Goal: Task Accomplishment & Management: Manage account settings

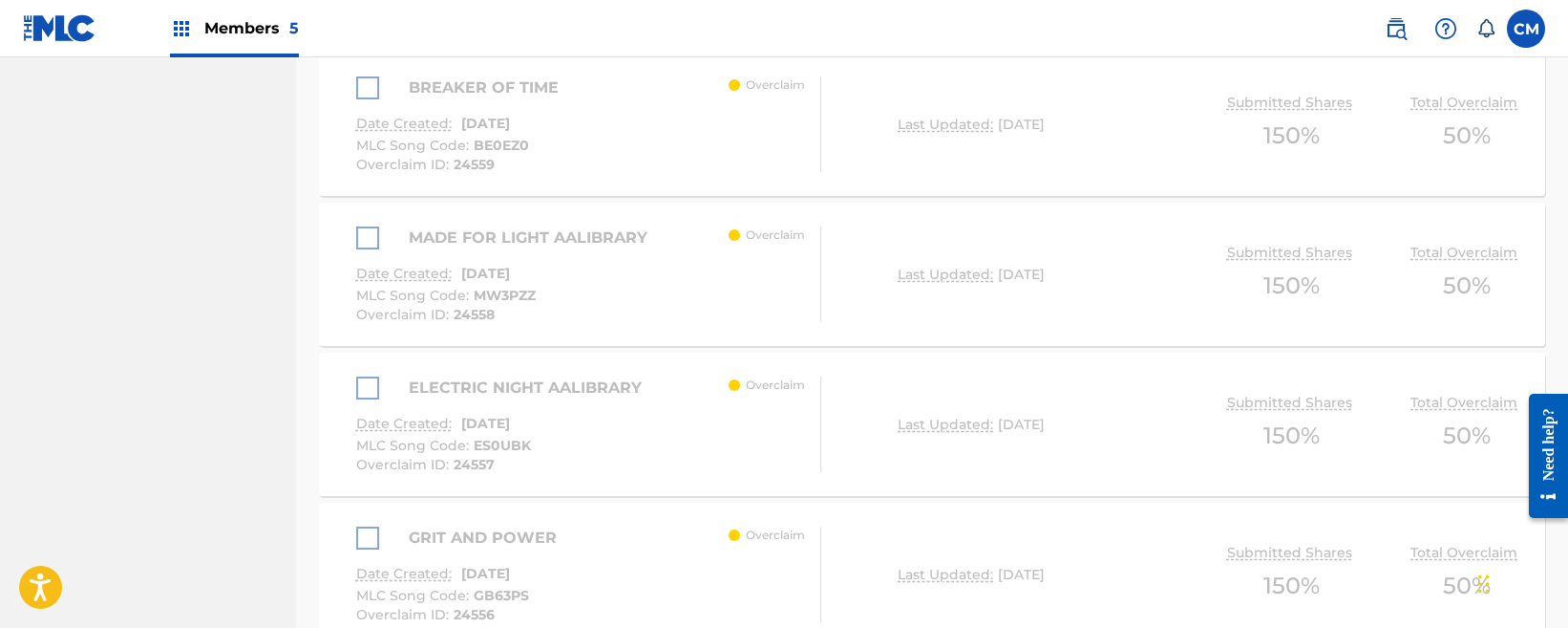
click at [246, 30] on span "Members 5" at bounding box center [252, 28] width 95 height 22
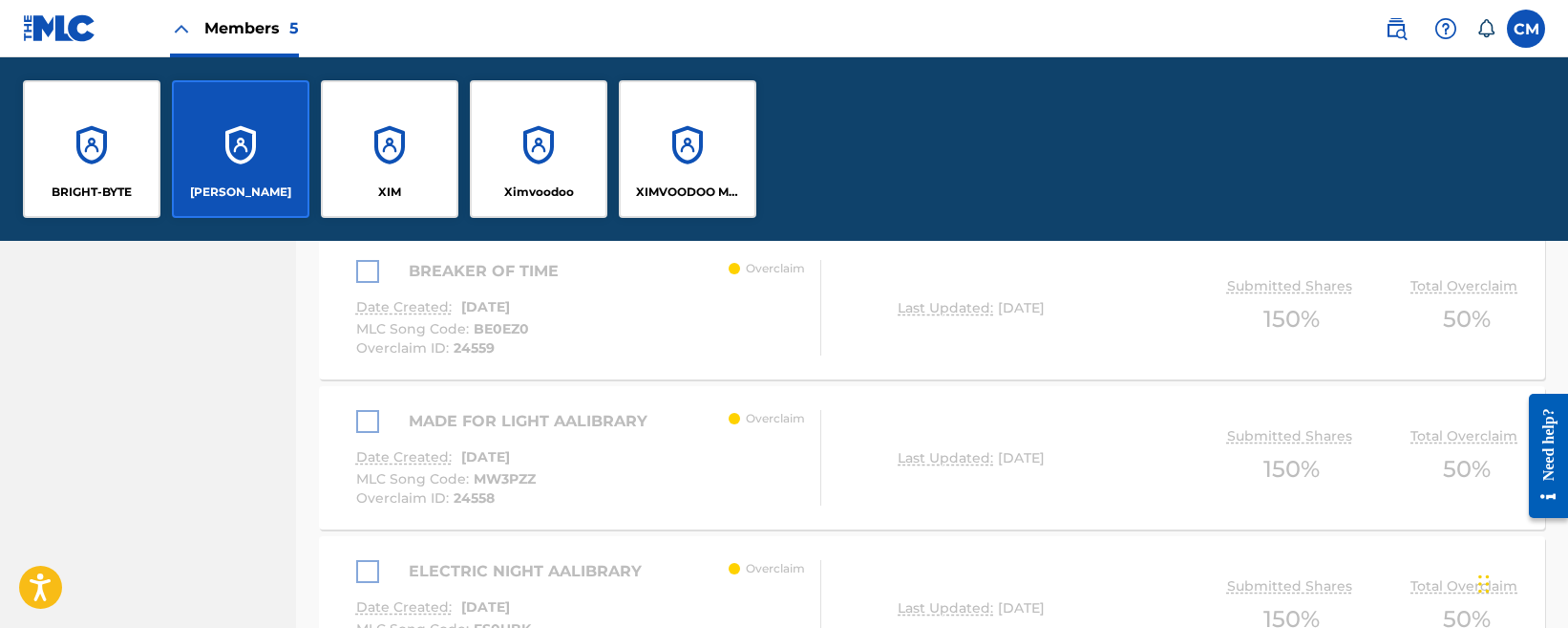
scroll to position [3962, 0]
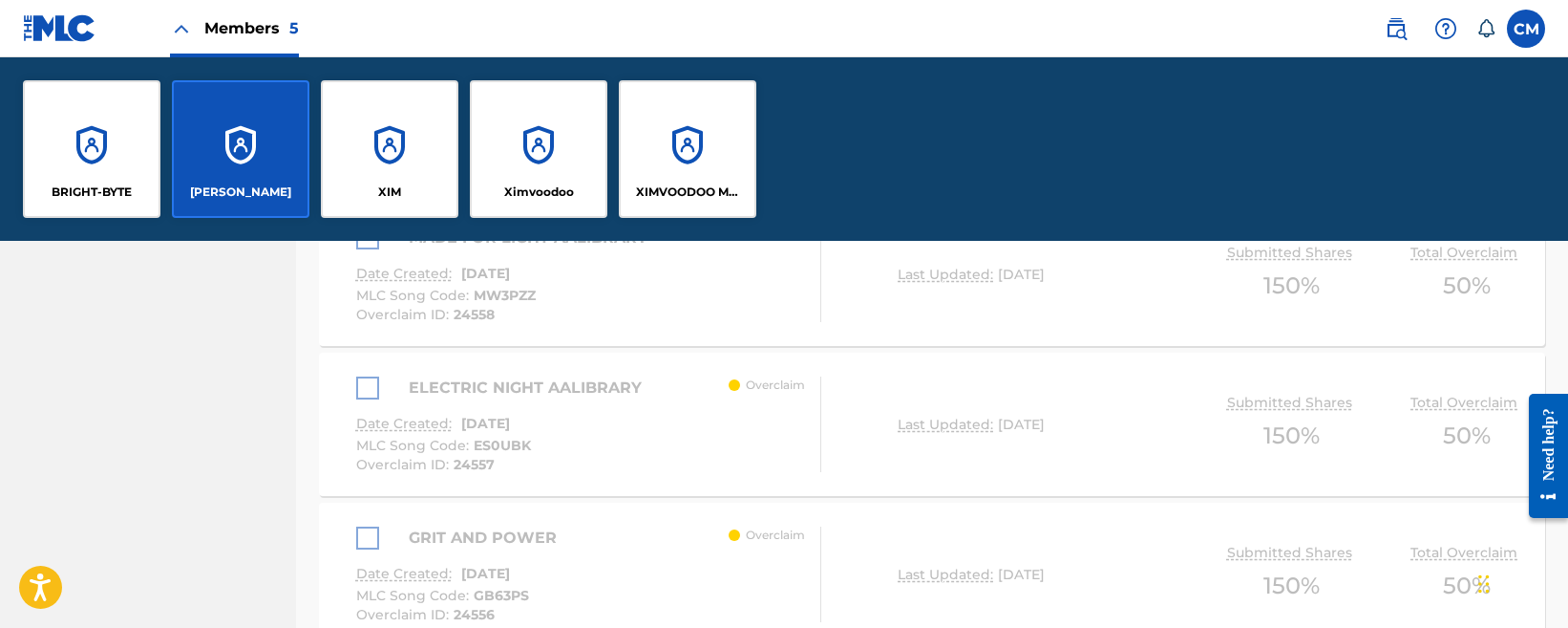
click at [652, 132] on div "XIMVOODOO MUSIC" at bounding box center [687, 149] width 137 height 137
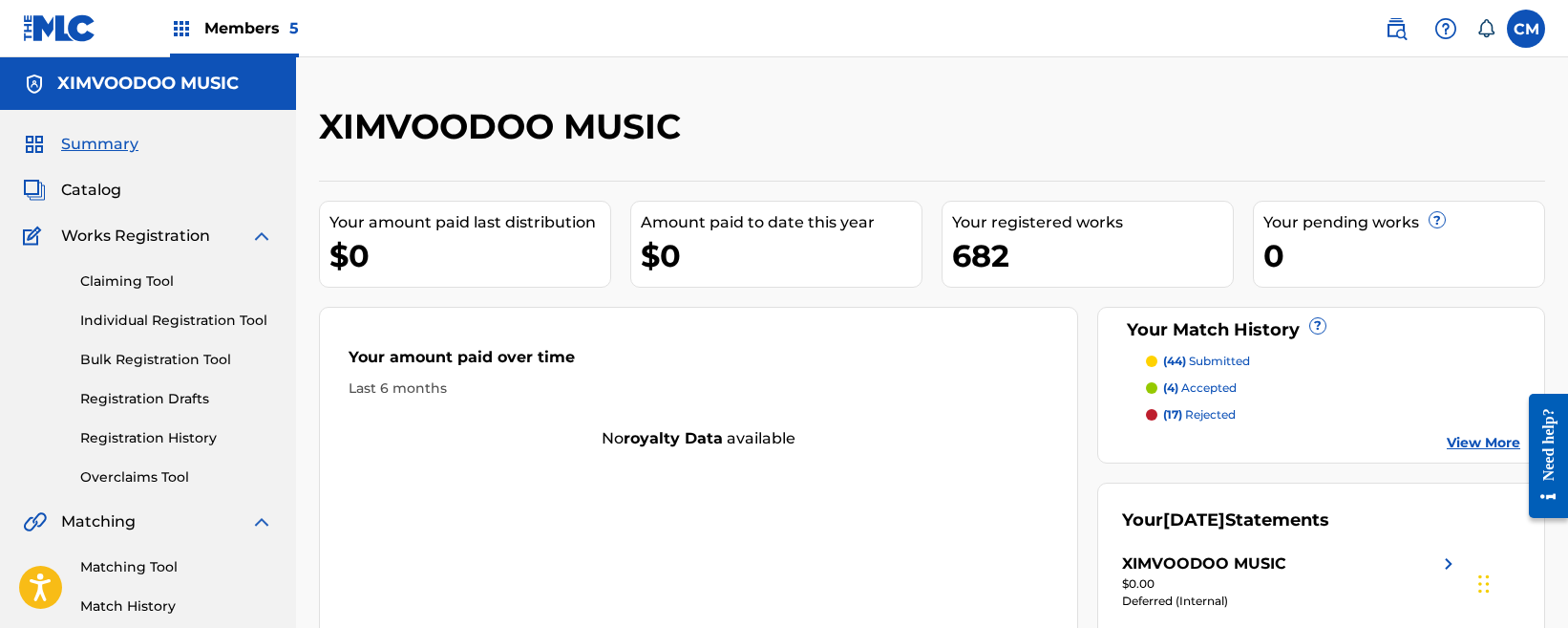
click at [220, 33] on span "Members 5" at bounding box center [252, 28] width 95 height 22
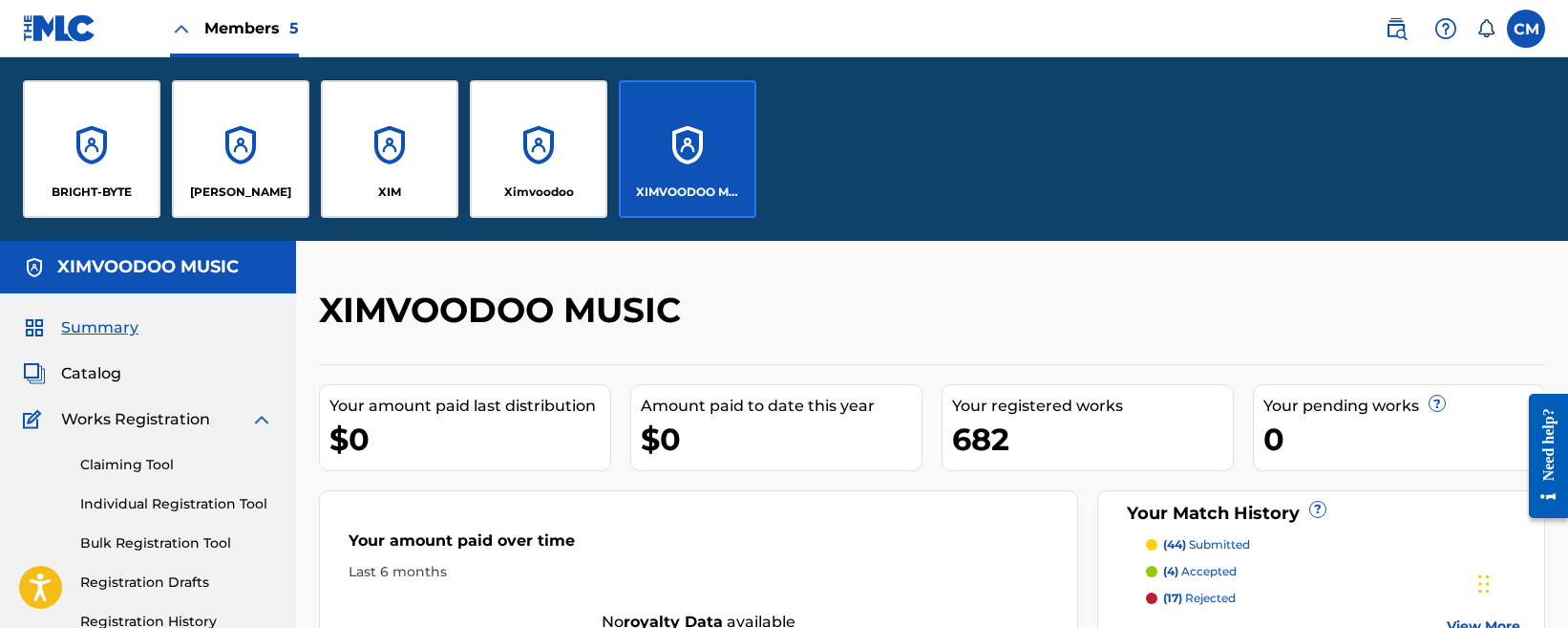
click at [269, 172] on div "[PERSON_NAME]" at bounding box center [240, 149] width 137 height 137
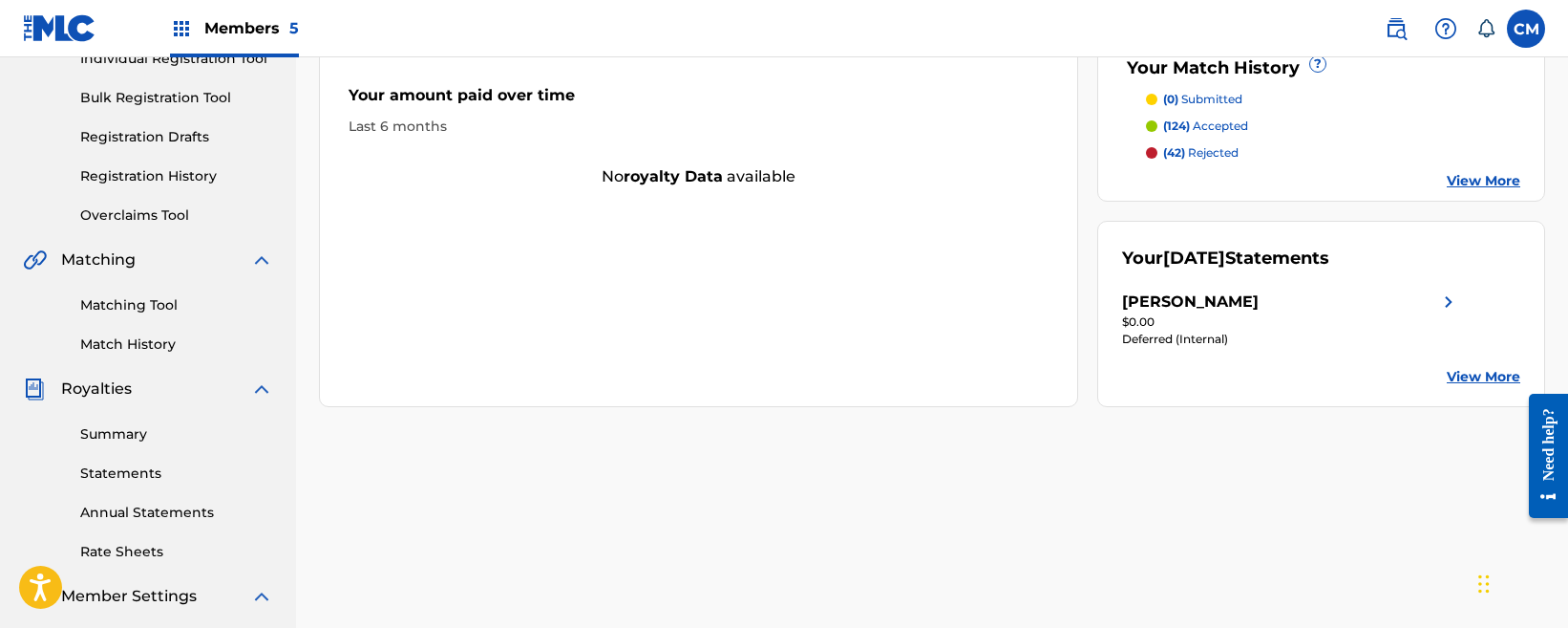
scroll to position [287, 0]
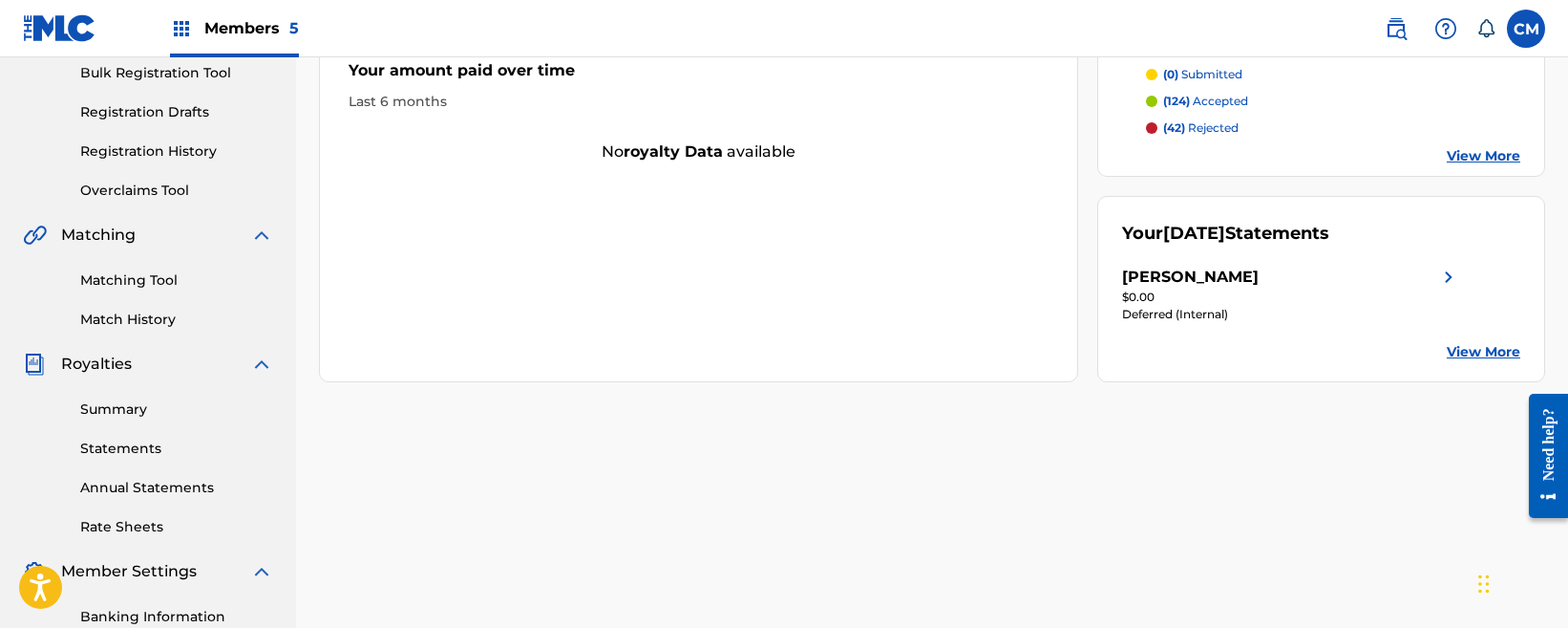
click at [145, 185] on link "Overclaims Tool" at bounding box center [177, 190] width 193 height 20
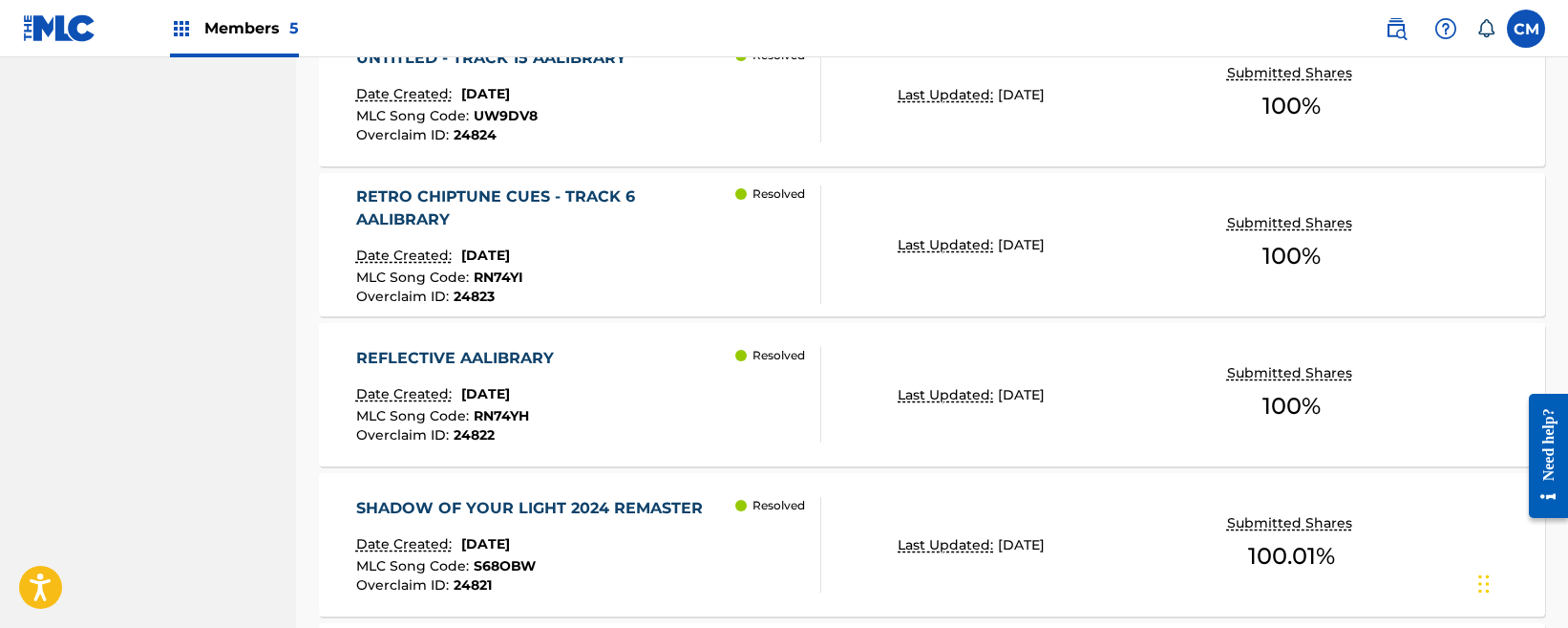
scroll to position [1790, 0]
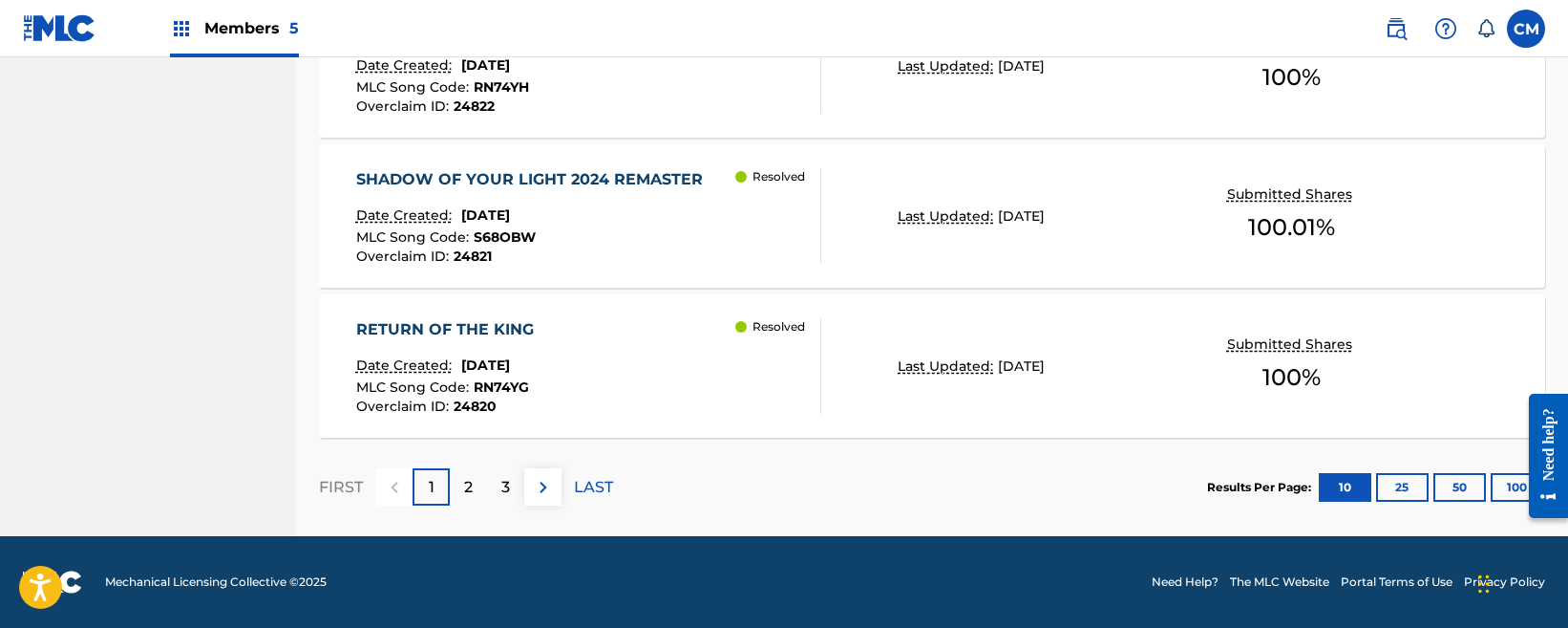
click at [608, 485] on p "LAST" at bounding box center [593, 488] width 40 height 23
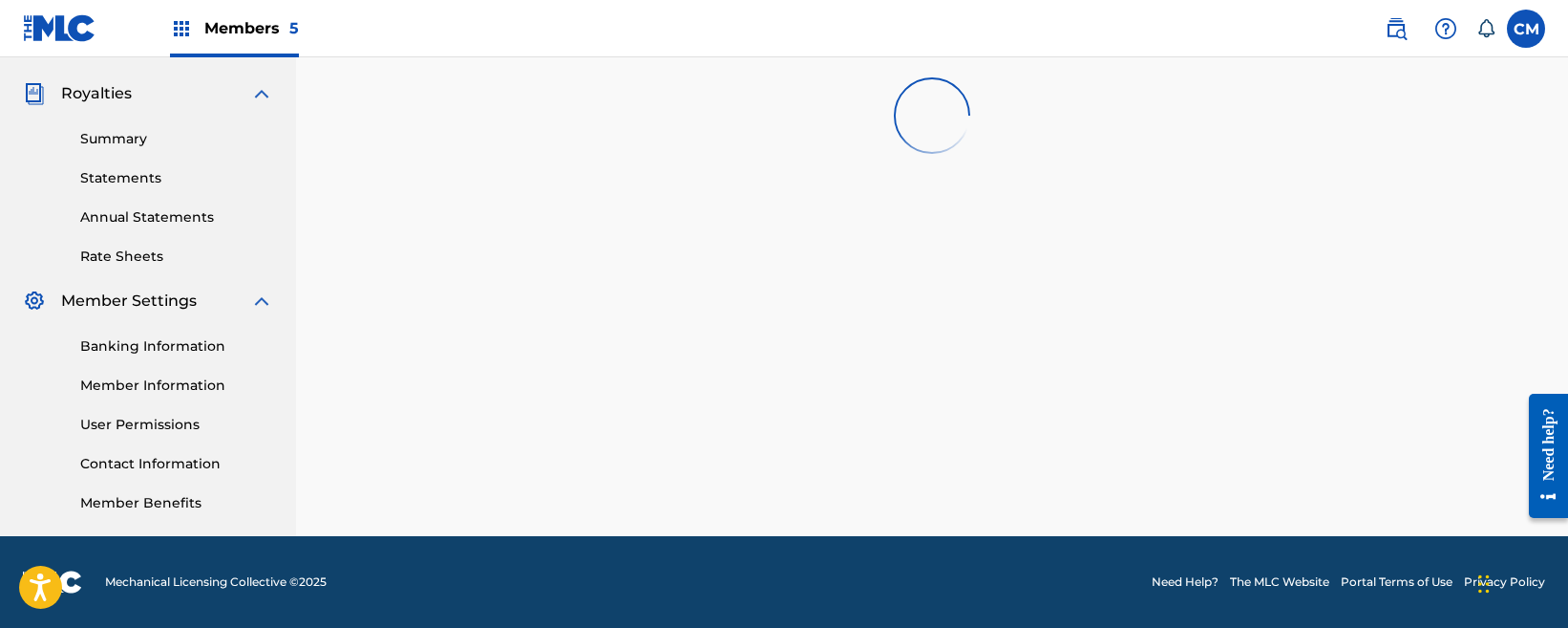
scroll to position [1490, 0]
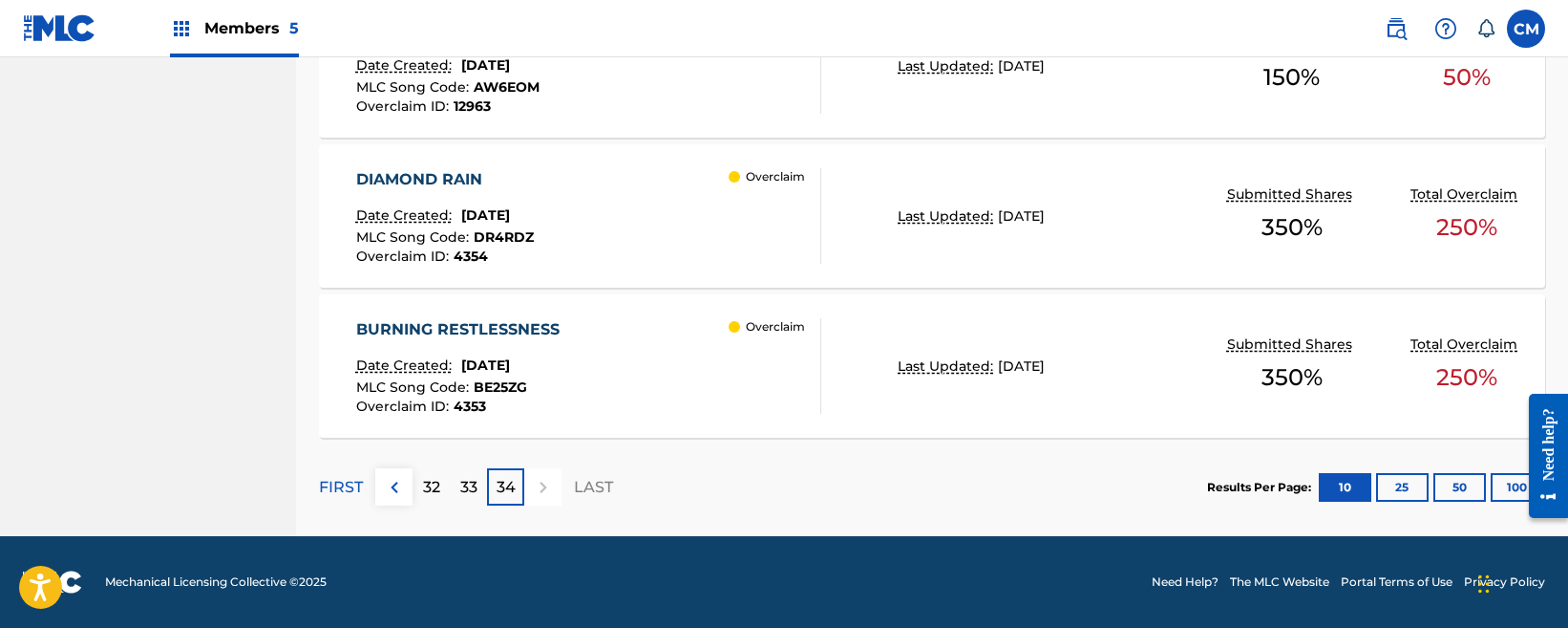
click at [1418, 484] on button "25" at bounding box center [1402, 488] width 52 height 29
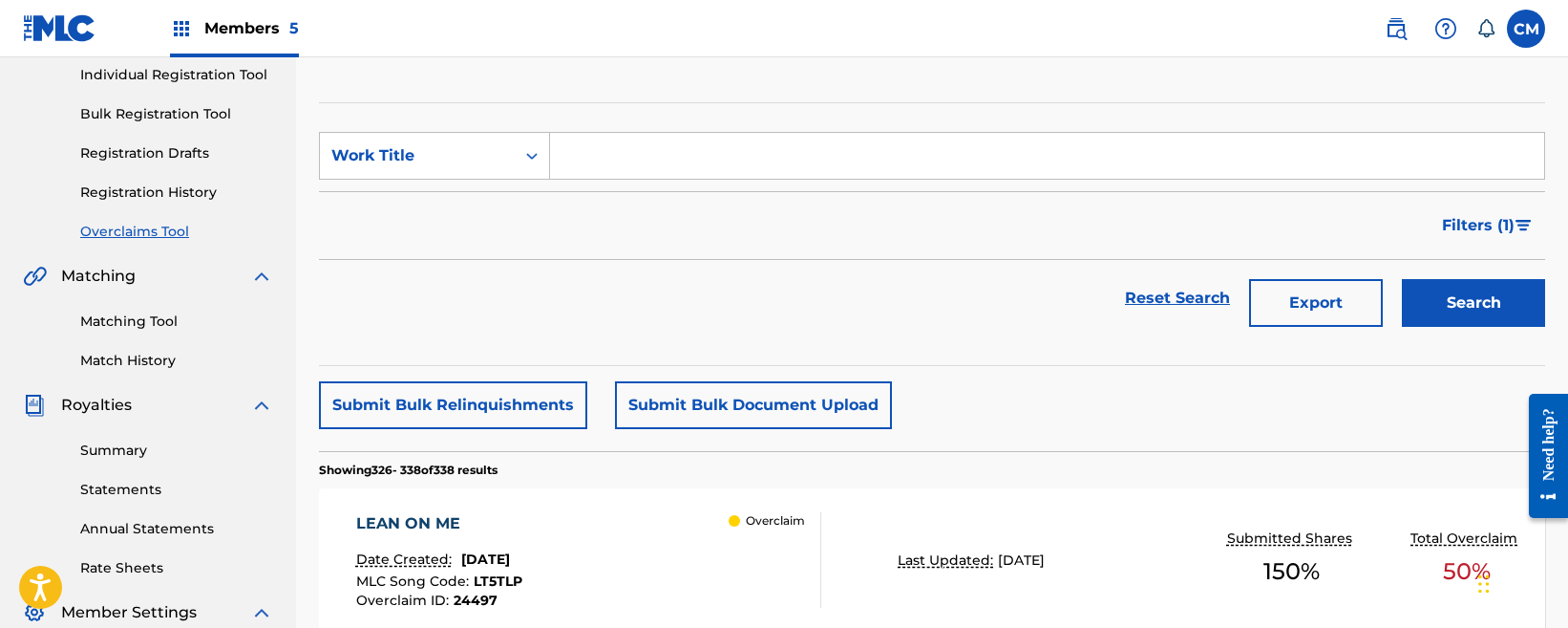
scroll to position [247, 0]
click at [519, 402] on button "Submit Bulk Relinquishments" at bounding box center [453, 403] width 268 height 47
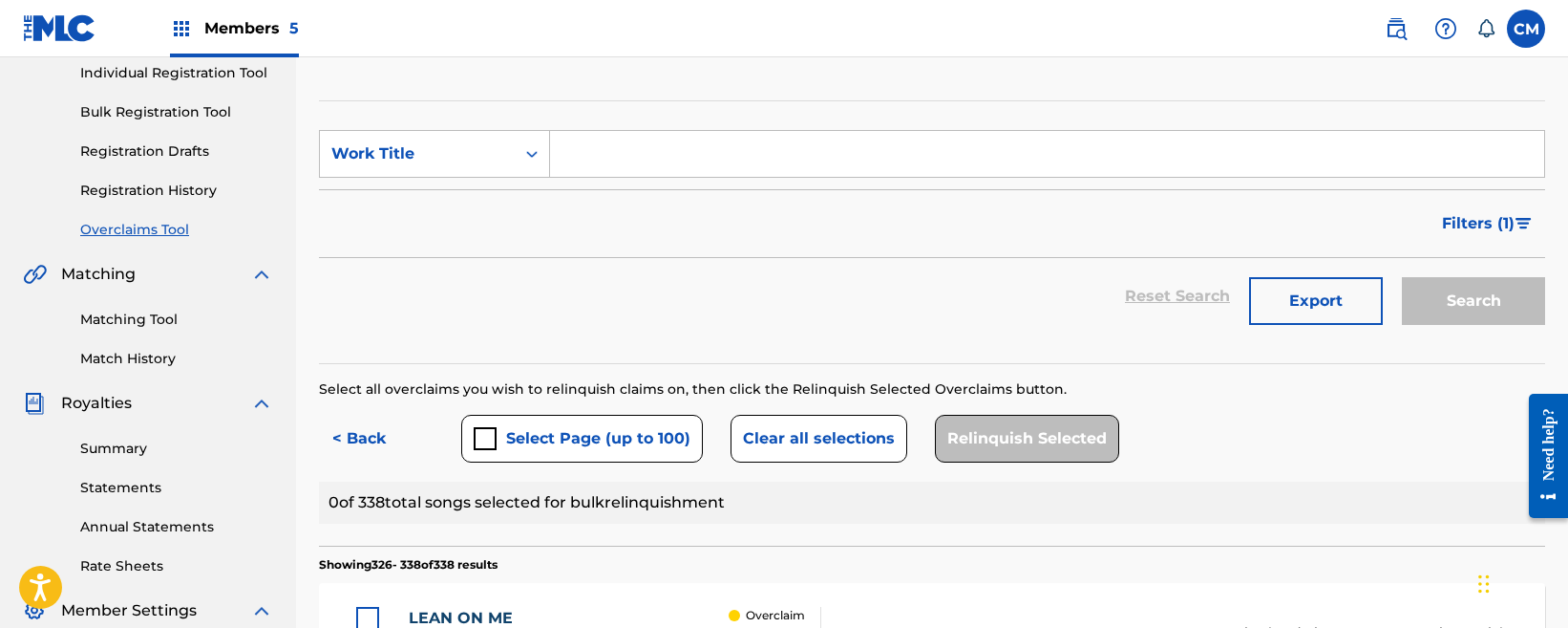
click at [601, 426] on button "Select Page (up to 100)" at bounding box center [582, 438] width 241 height 47
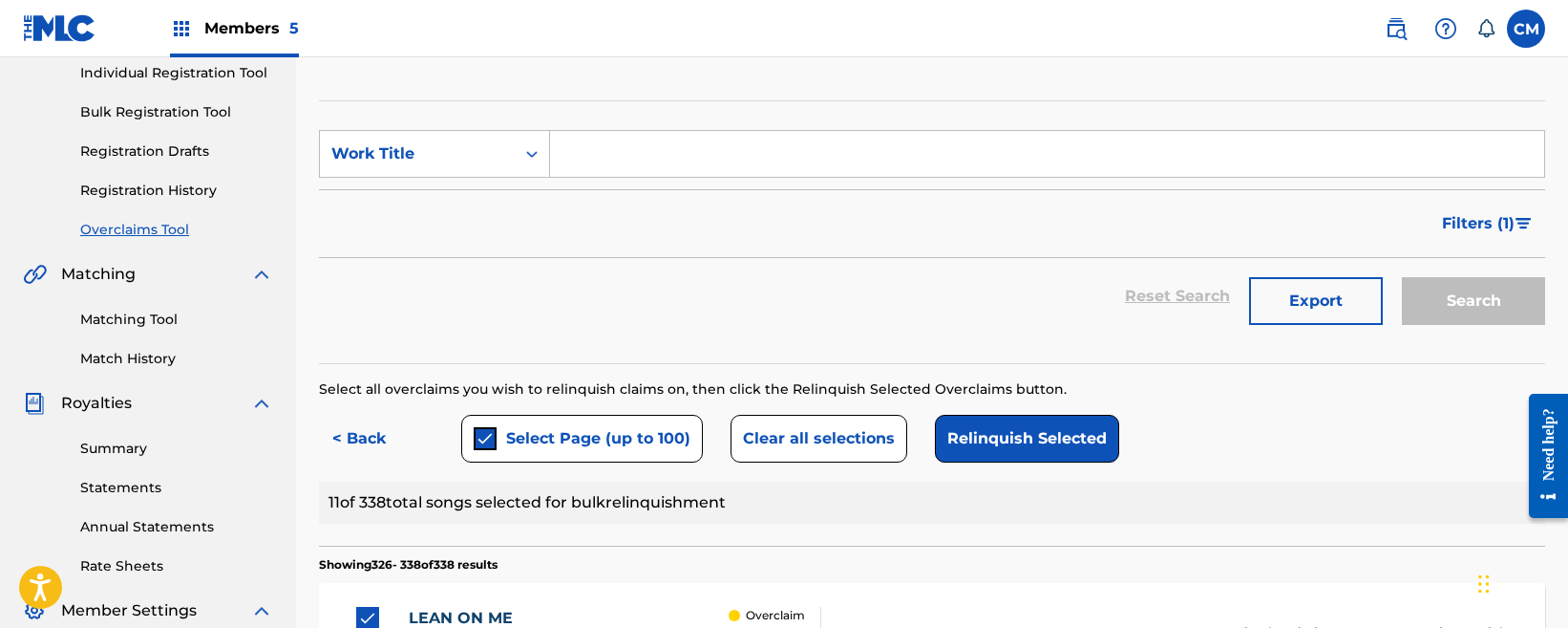
click at [1054, 435] on button "Relinquish Selected" at bounding box center [1026, 438] width 184 height 47
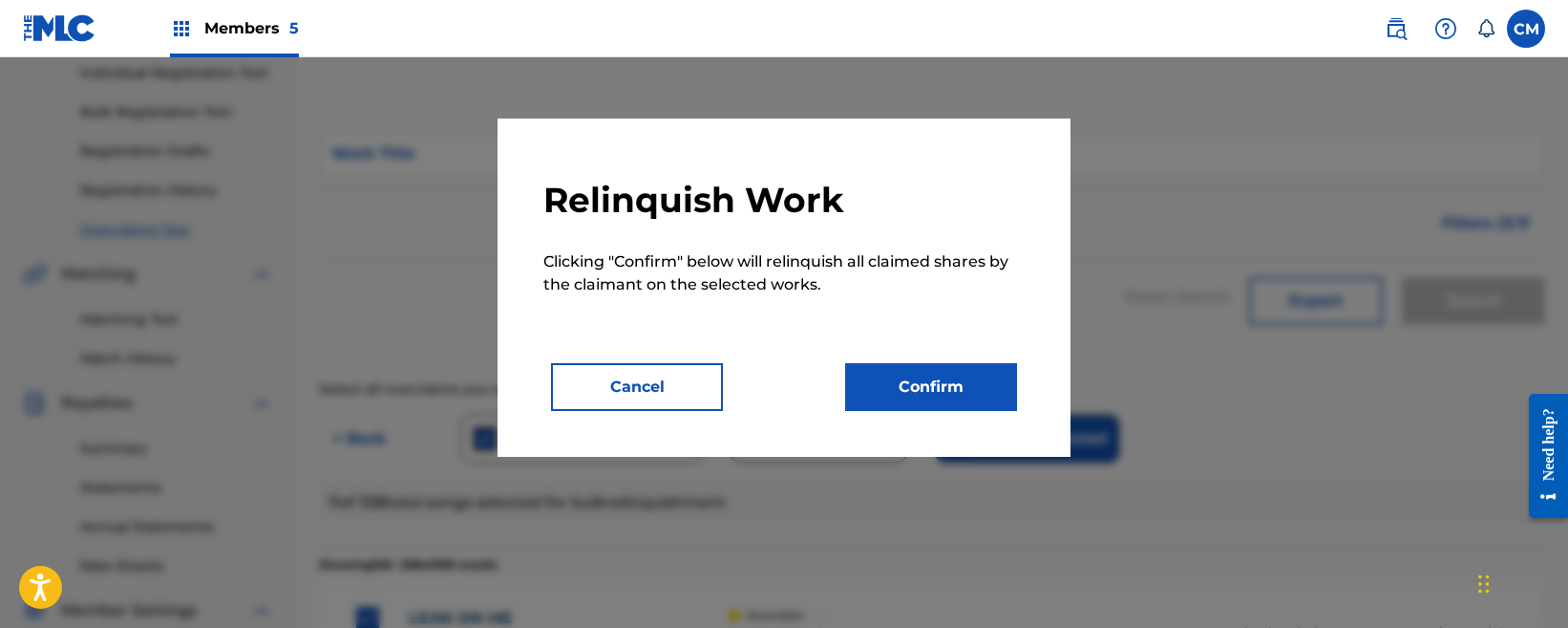
click at [949, 383] on button "Confirm" at bounding box center [931, 386] width 172 height 47
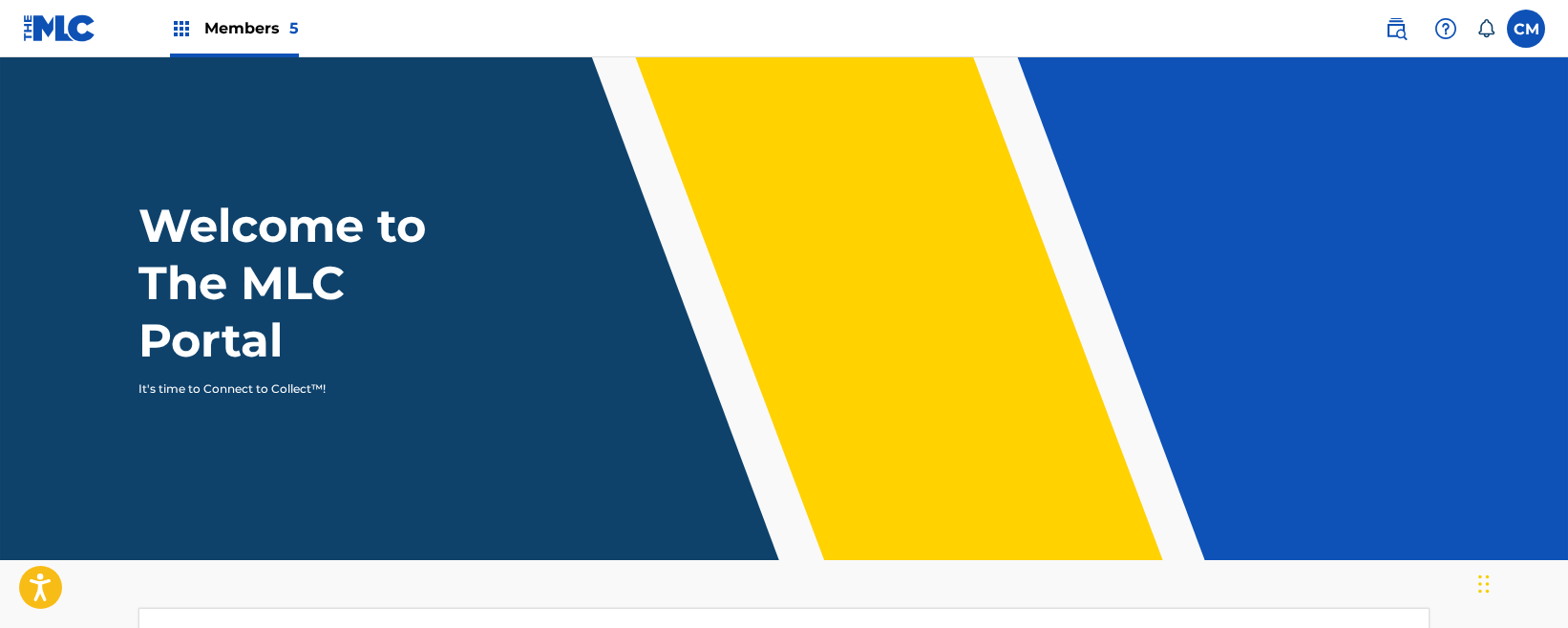
click at [294, 19] on span "5" at bounding box center [294, 28] width 10 height 18
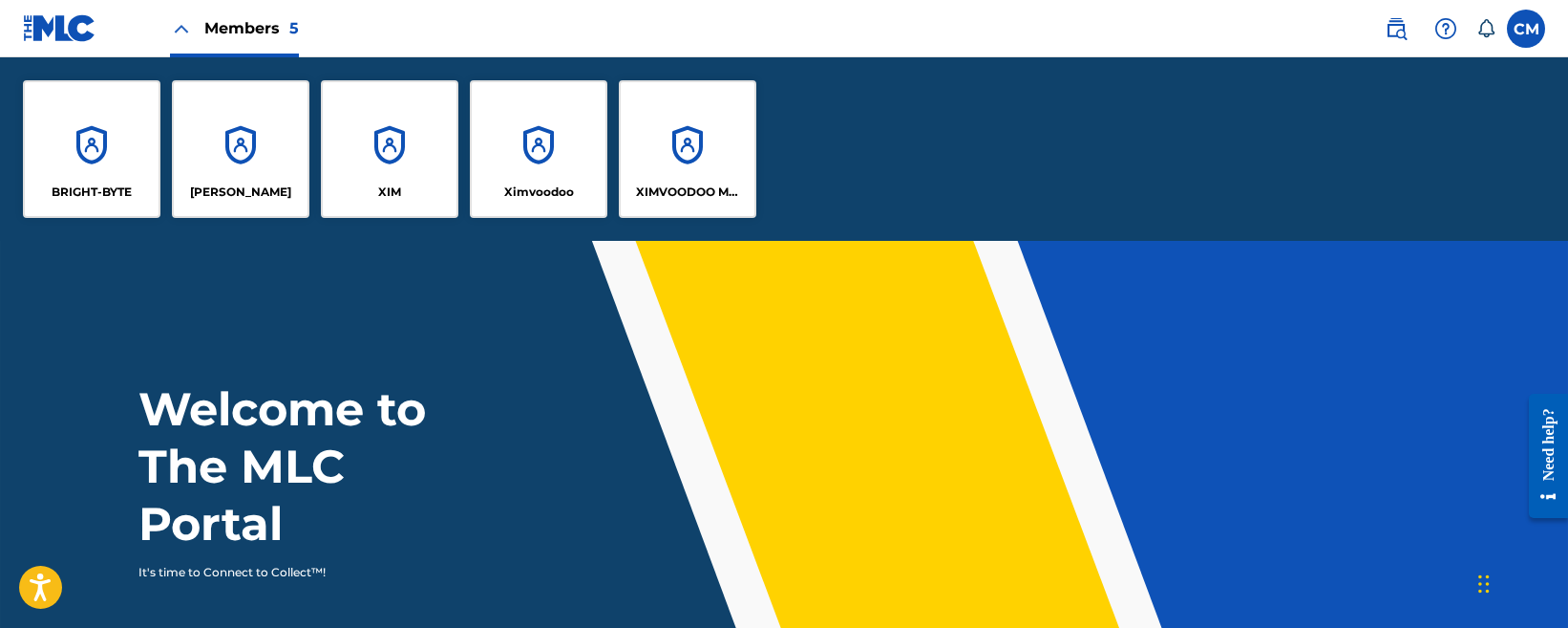
click at [556, 162] on div "Ximvoodoo" at bounding box center [539, 149] width 137 height 137
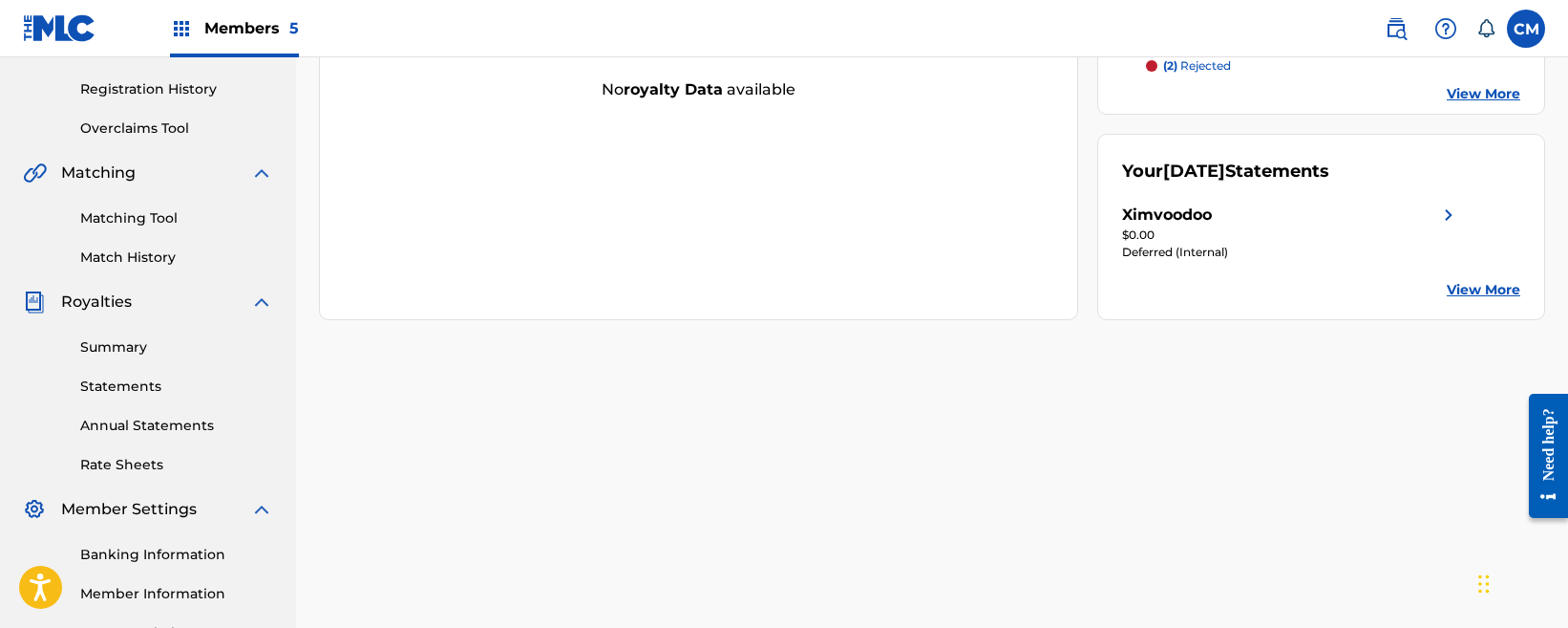
scroll to position [383, 0]
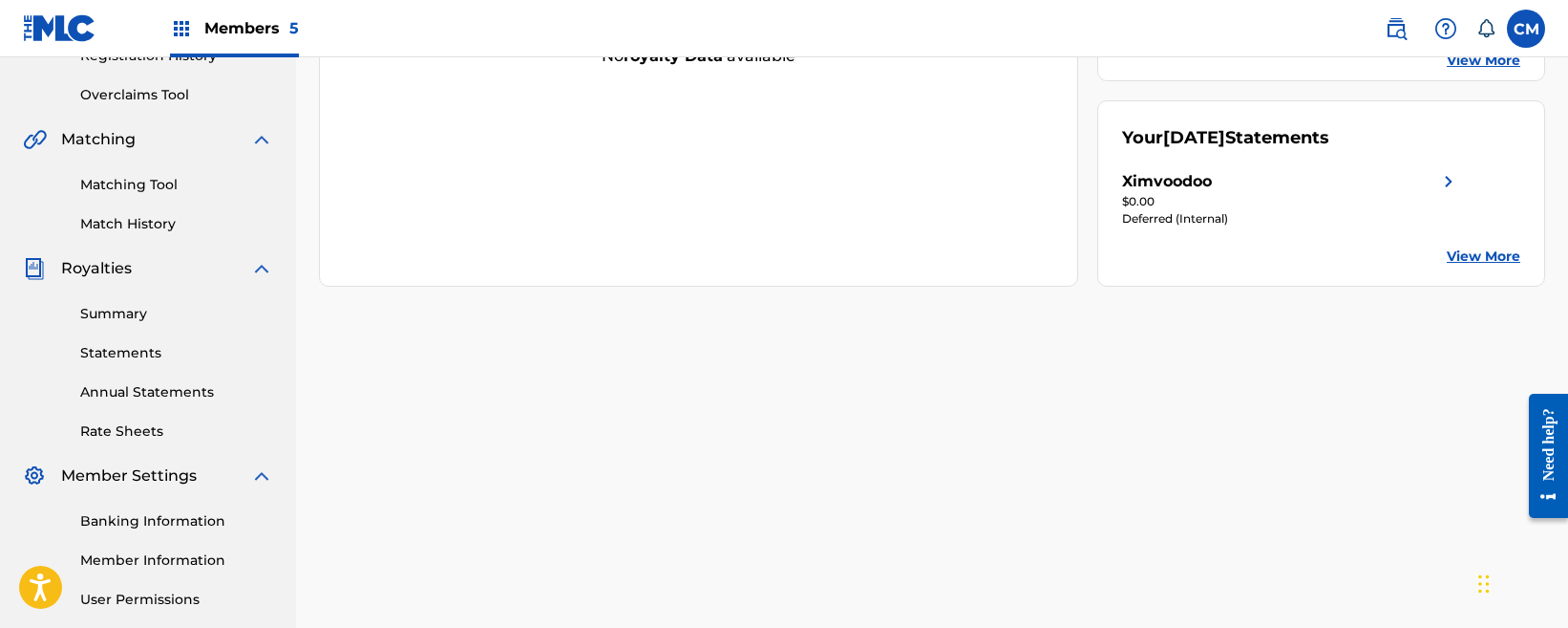
click at [1254, 192] on div "Ximvoodoo" at bounding box center [1291, 182] width 338 height 23
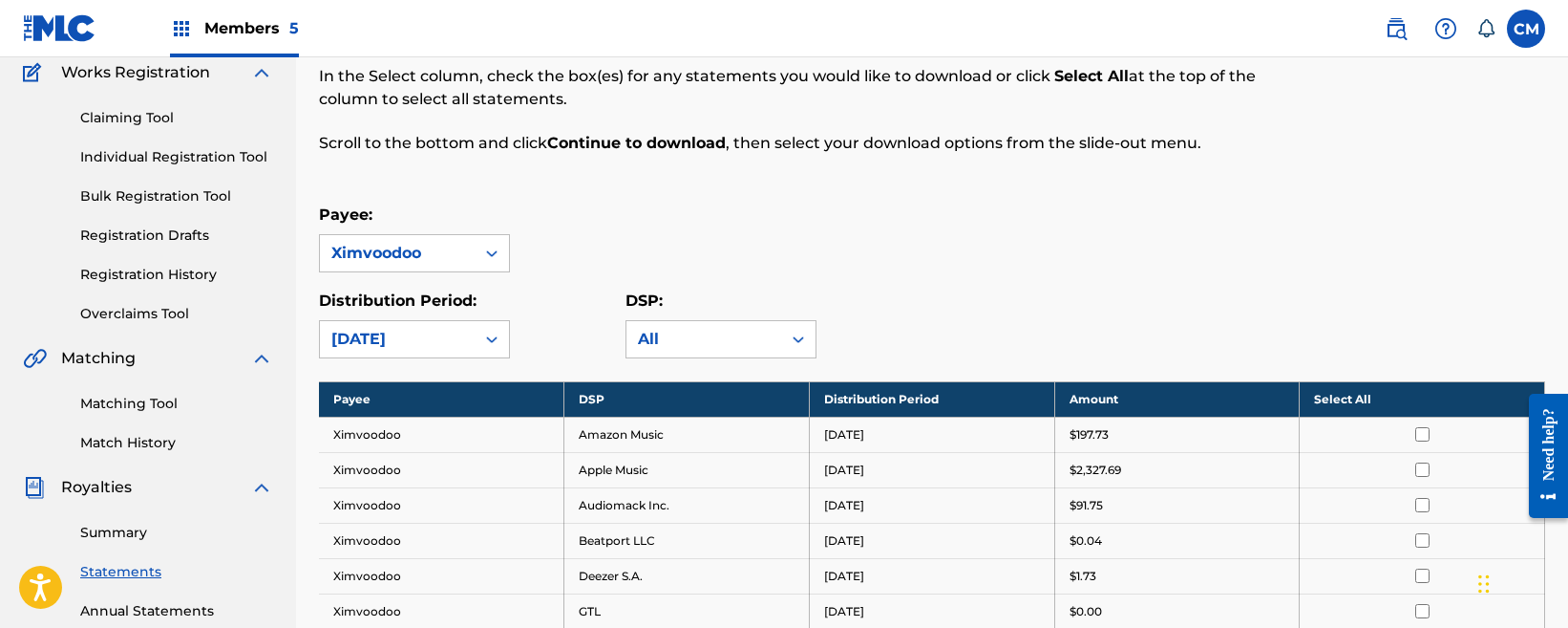
scroll to position [191, 0]
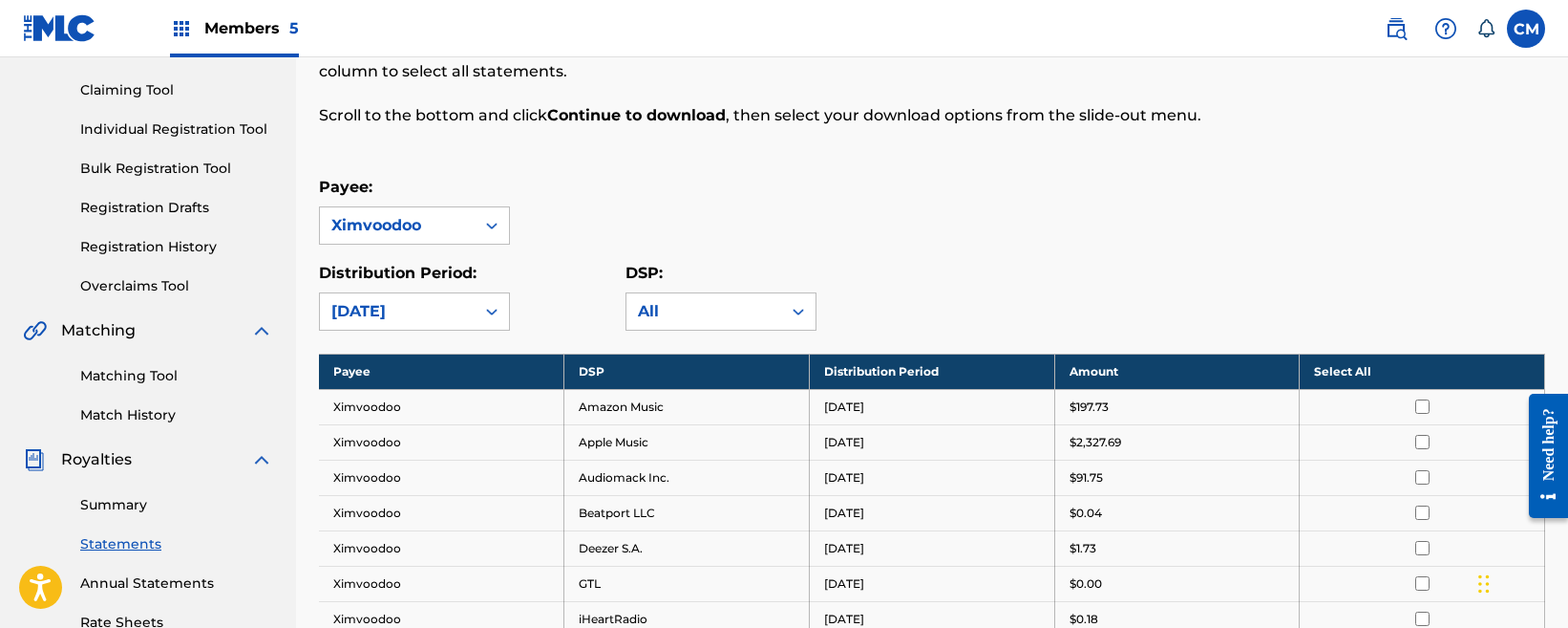
click at [130, 494] on div "Summary Statements Annual Statements Rate Sheets" at bounding box center [148, 552] width 250 height 161
click at [129, 498] on link "Summary" at bounding box center [177, 504] width 193 height 20
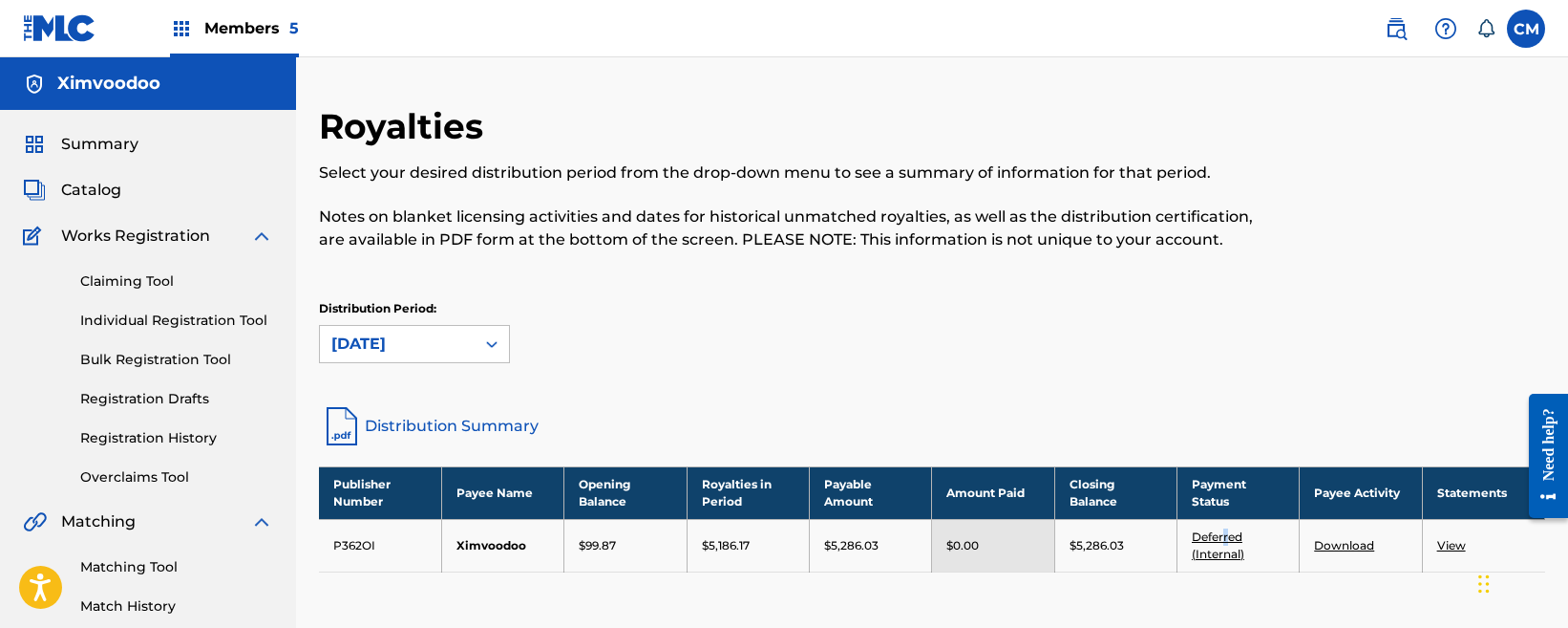
click at [1225, 536] on link "Deferred (Internal)" at bounding box center [1218, 545] width 52 height 32
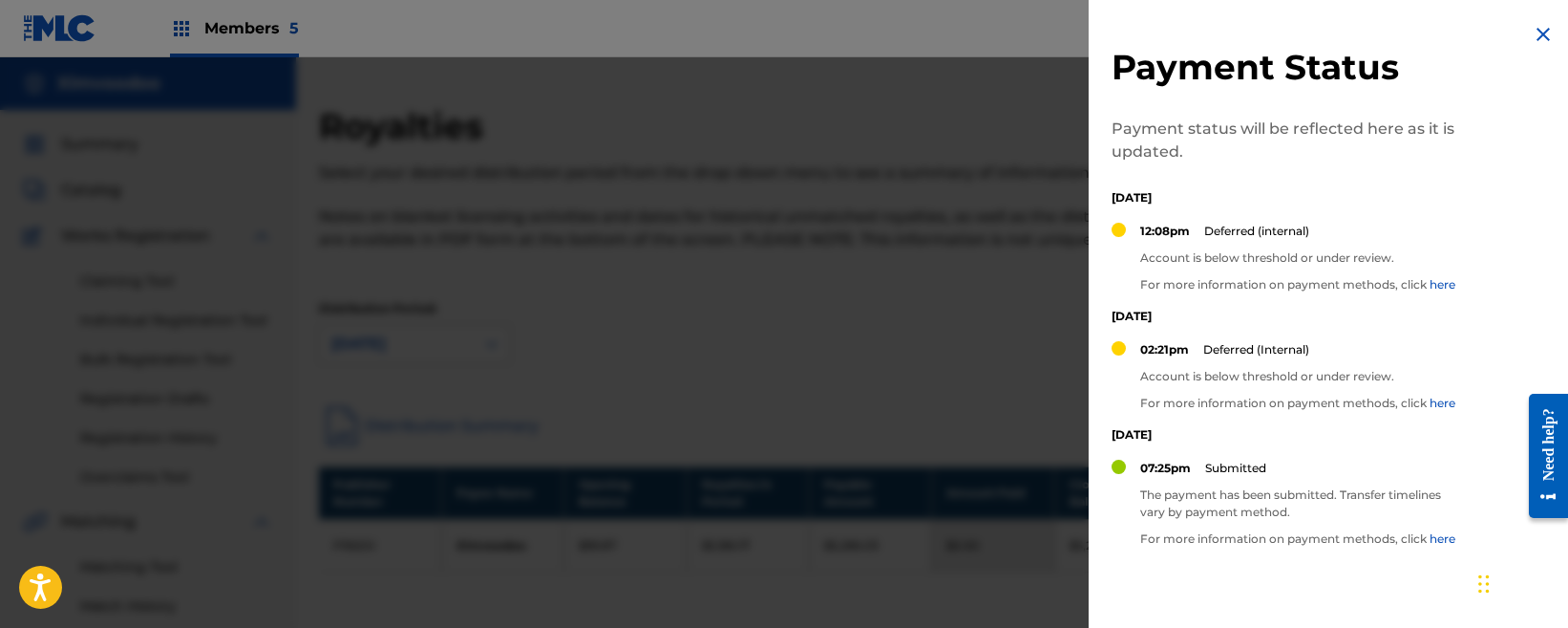
click at [925, 171] on div at bounding box center [784, 371] width 1568 height 628
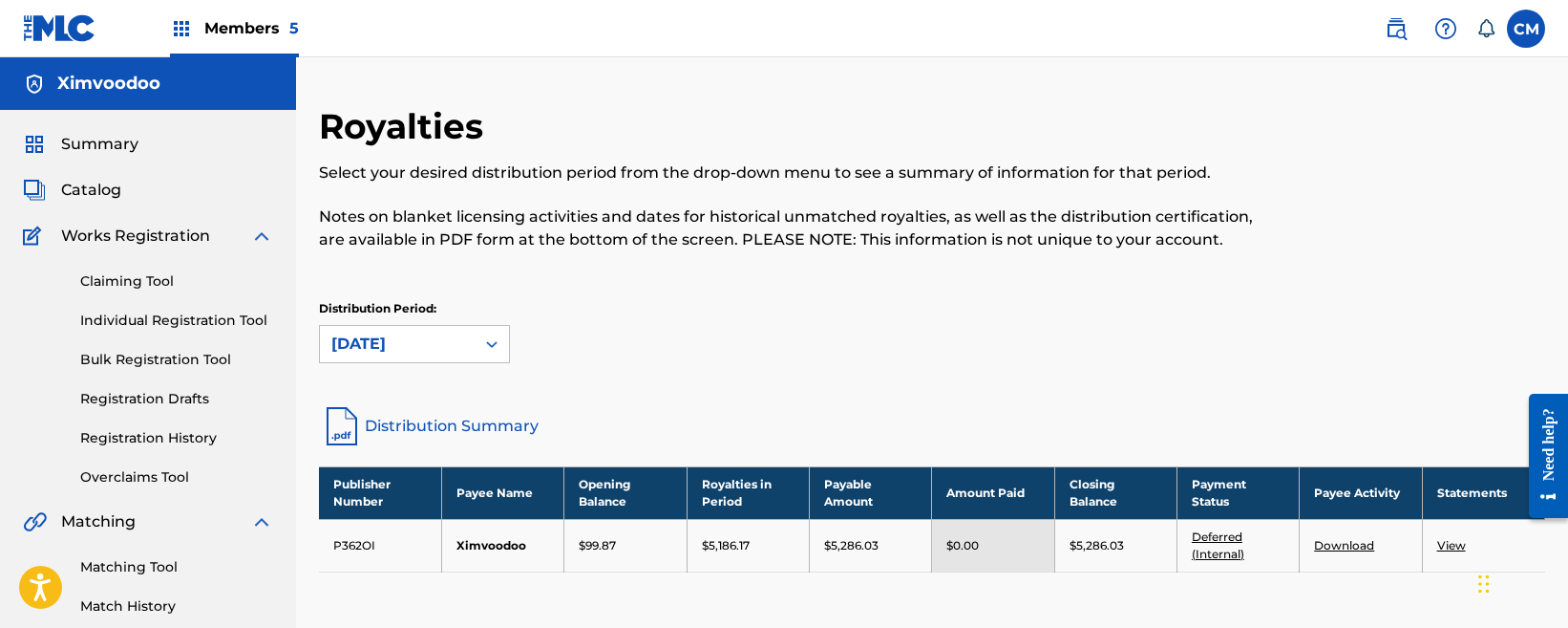
click at [117, 198] on span "Catalog" at bounding box center [91, 190] width 60 height 23
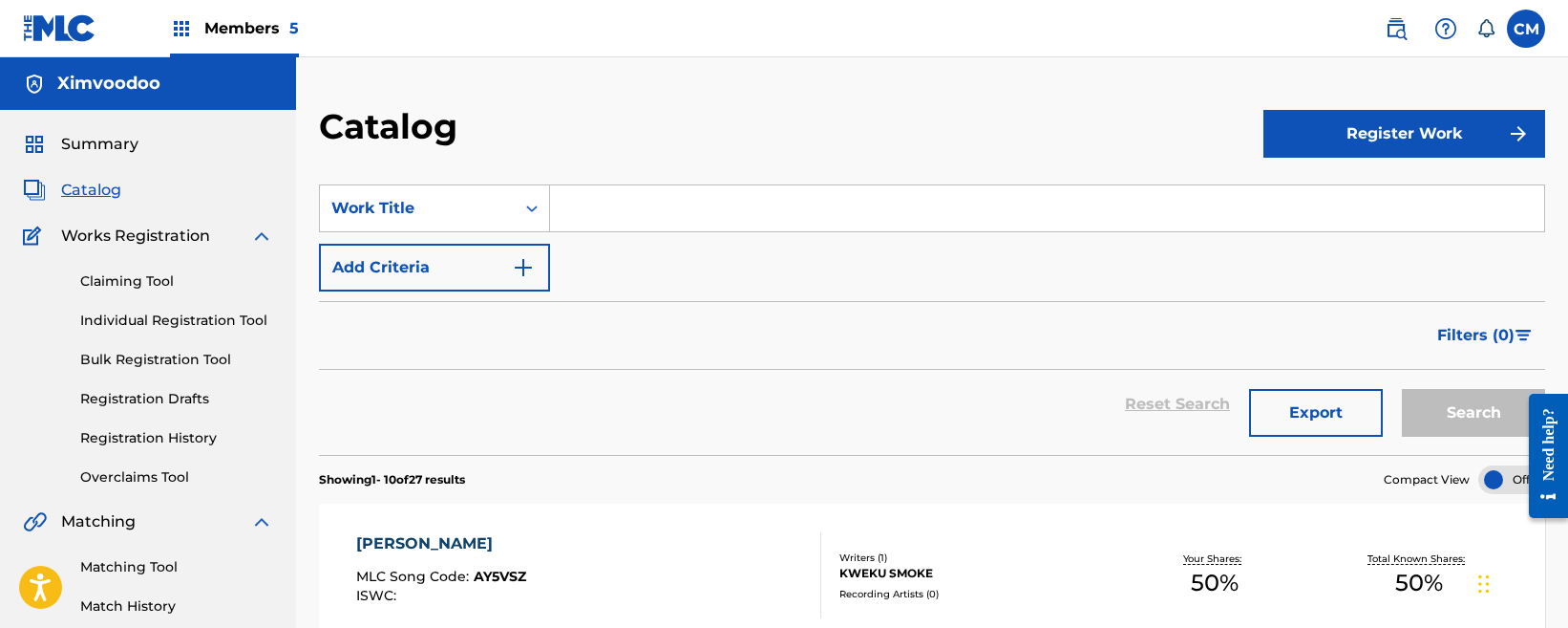
click at [264, 26] on span "Members 5" at bounding box center [252, 28] width 95 height 22
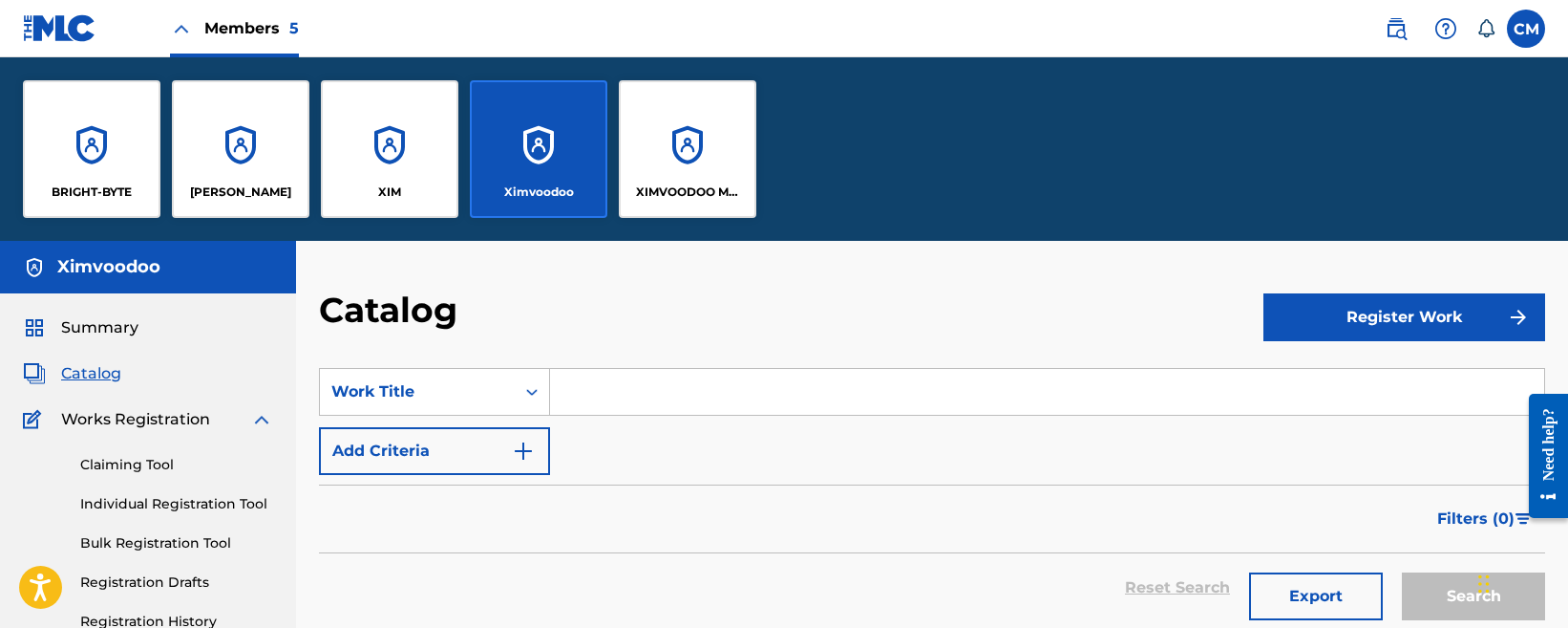
click at [115, 165] on div "BRIGHT-BYTE" at bounding box center [92, 149] width 137 height 137
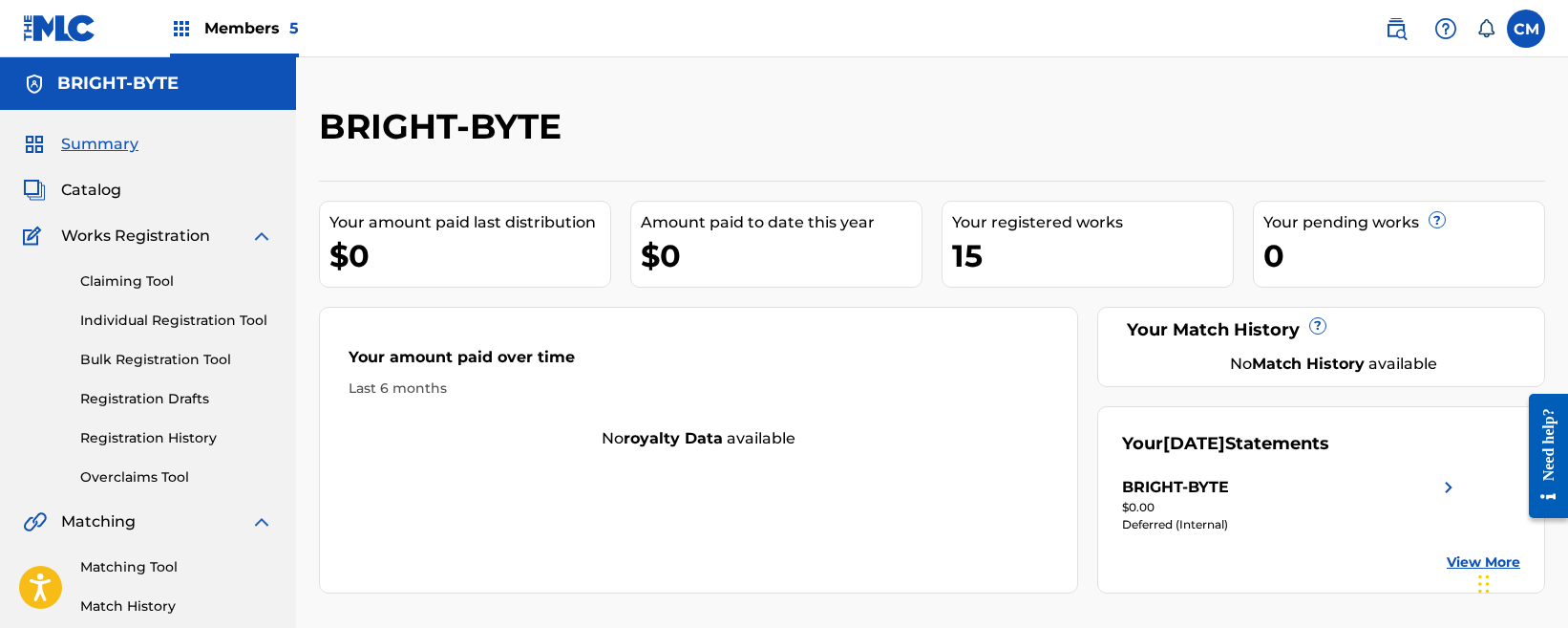
click at [1358, 478] on div "BRIGHT-BYTE" at bounding box center [1291, 488] width 338 height 23
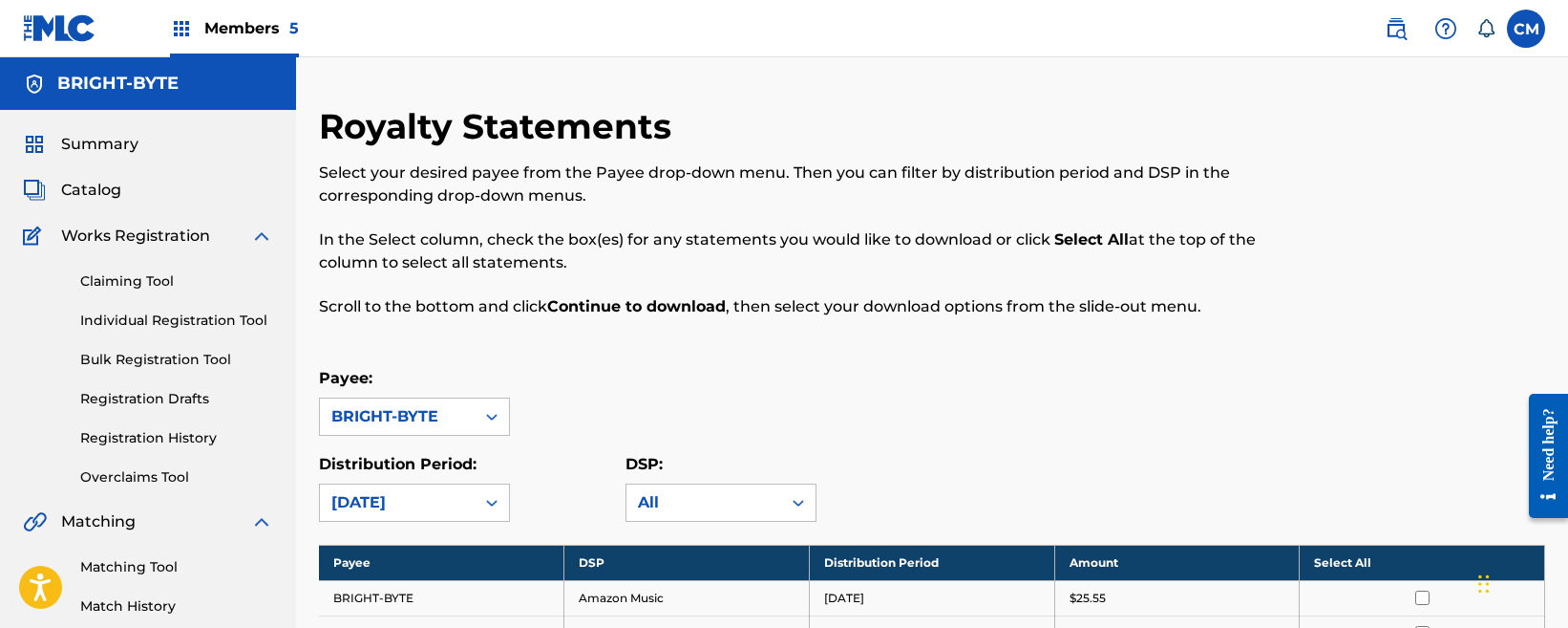
click at [214, 32] on span "Members 5" at bounding box center [252, 28] width 95 height 22
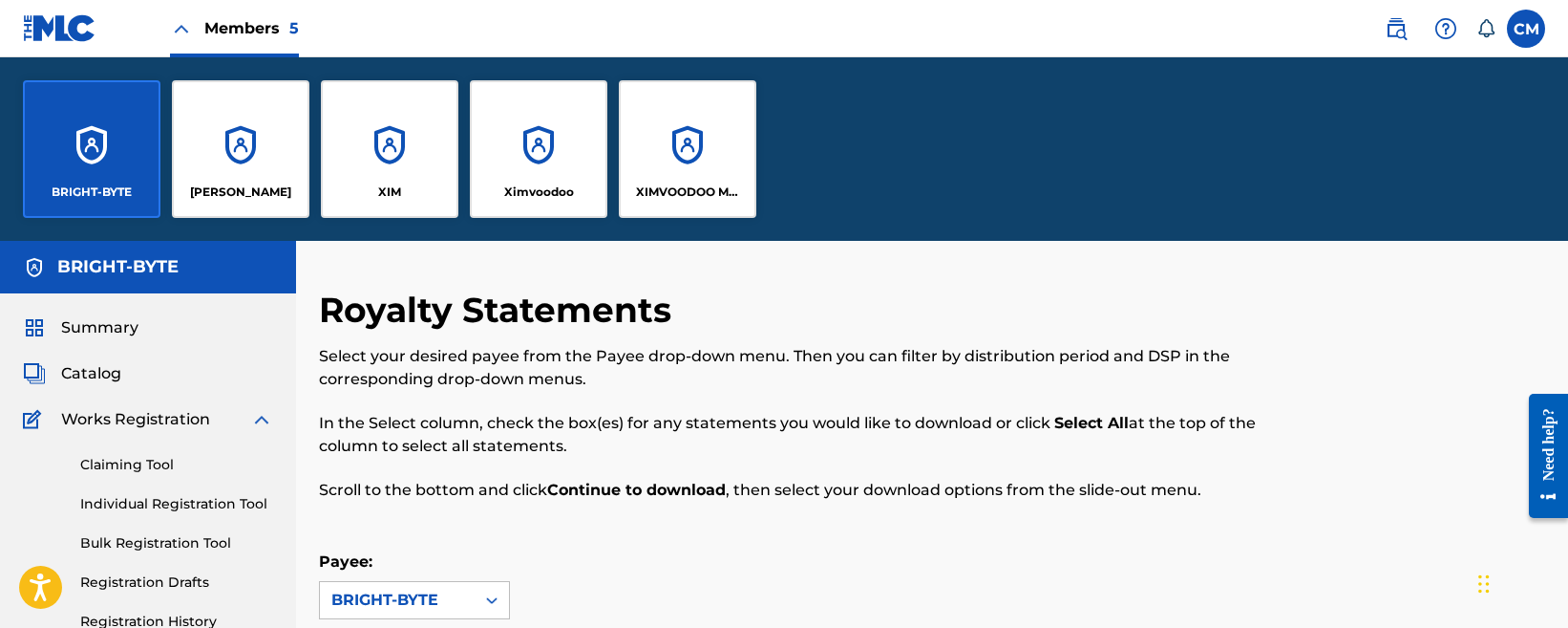
click at [666, 158] on div "XIMVOODOO MUSIC" at bounding box center [687, 149] width 137 height 137
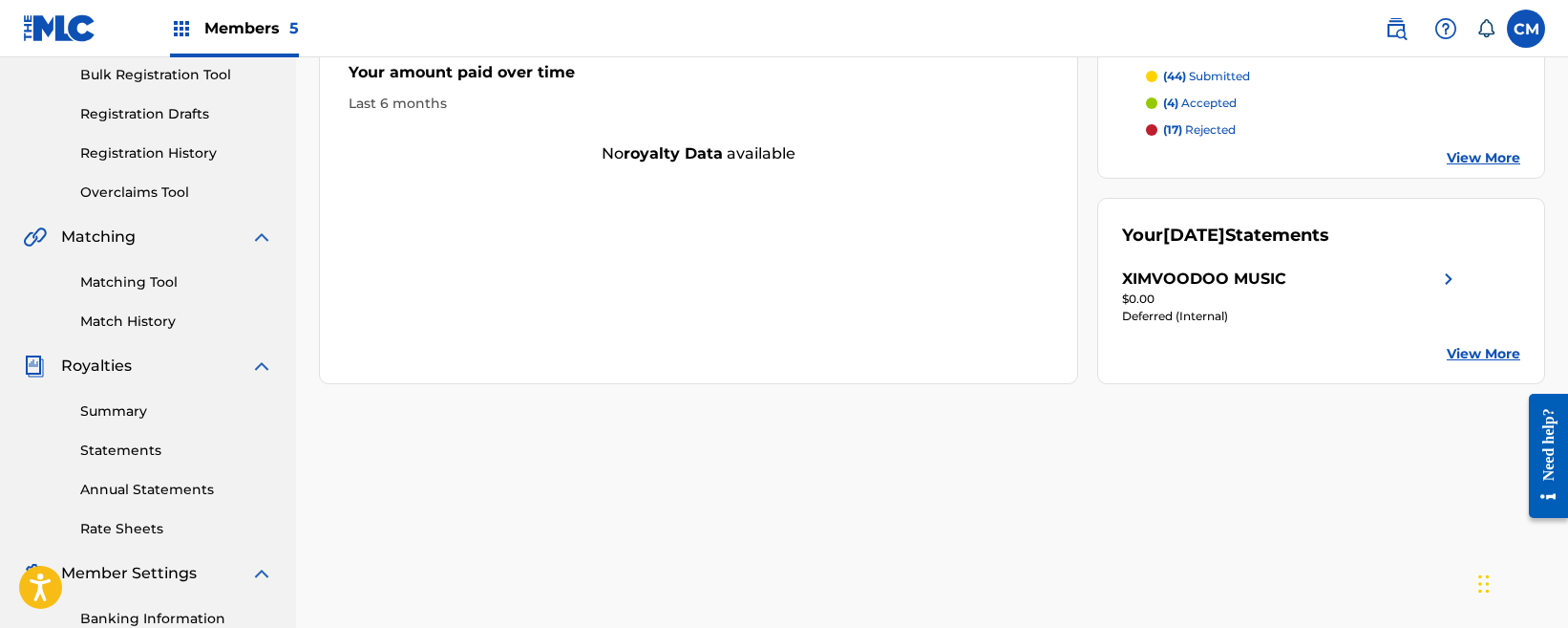
scroll to position [287, 0]
click at [1463, 350] on link "View More" at bounding box center [1484, 352] width 73 height 20
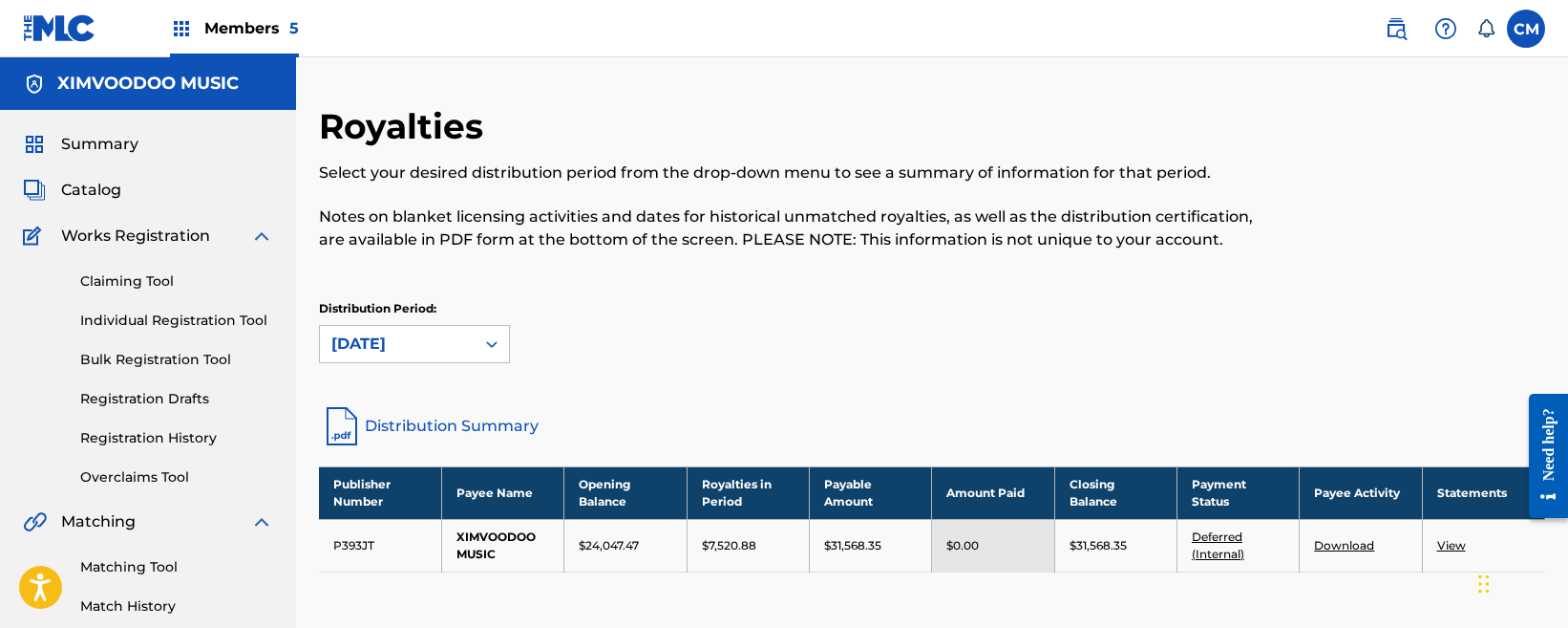
click at [511, 425] on link "Distribution Summary" at bounding box center [932, 425] width 1226 height 45
click at [290, 31] on span "5" at bounding box center [294, 28] width 10 height 18
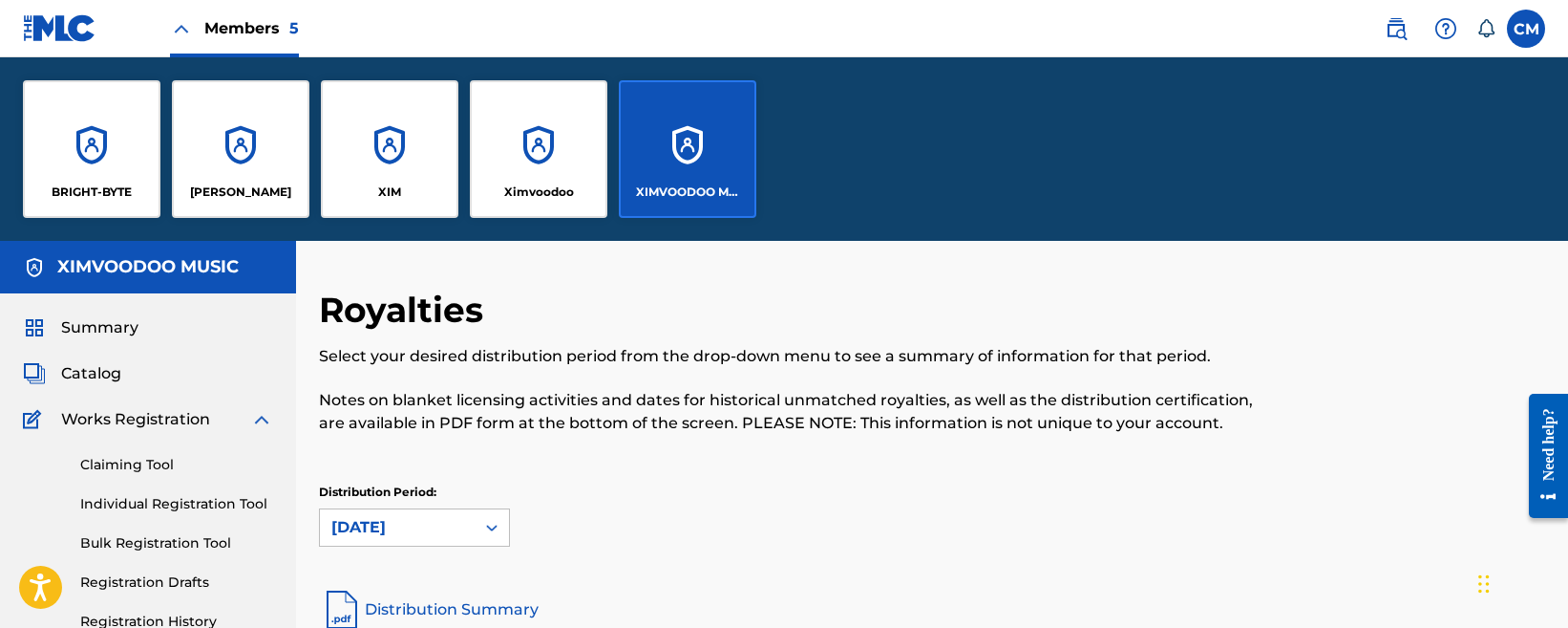
click at [424, 185] on div "XIM" at bounding box center [389, 192] width 123 height 17
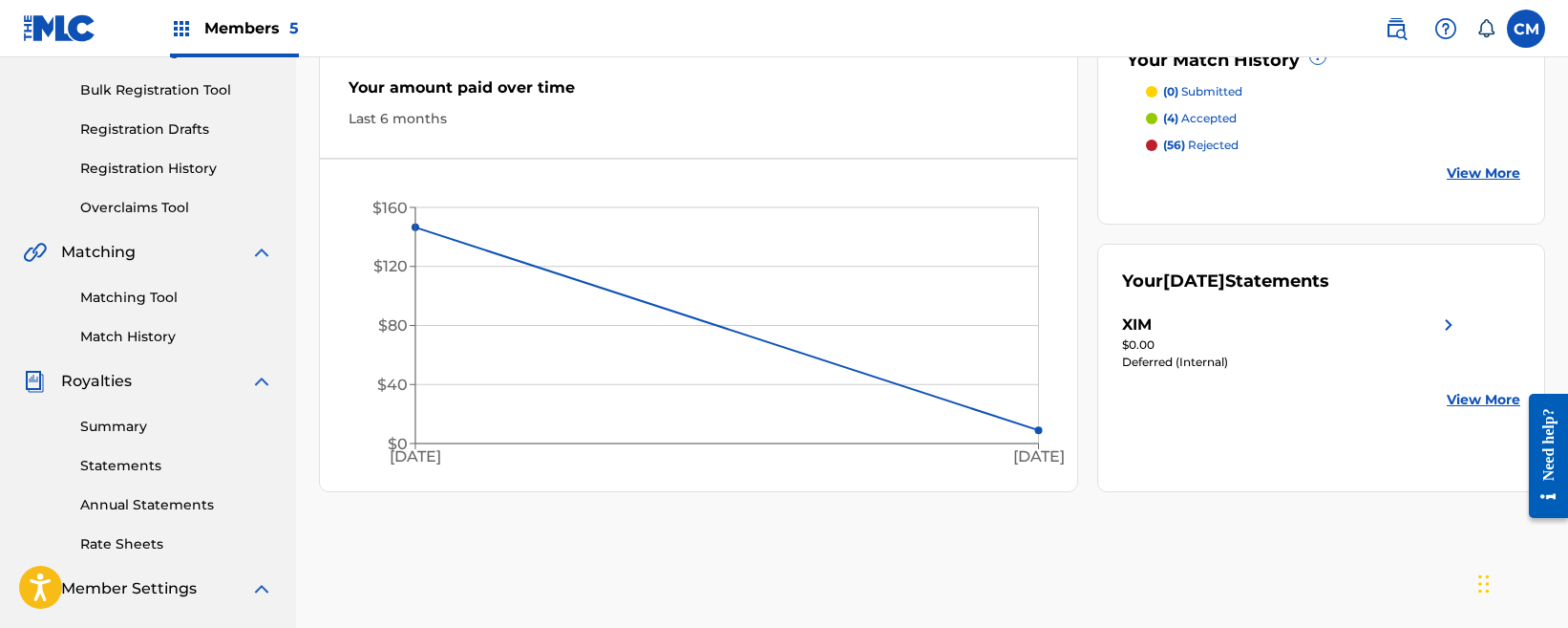
scroll to position [79, 0]
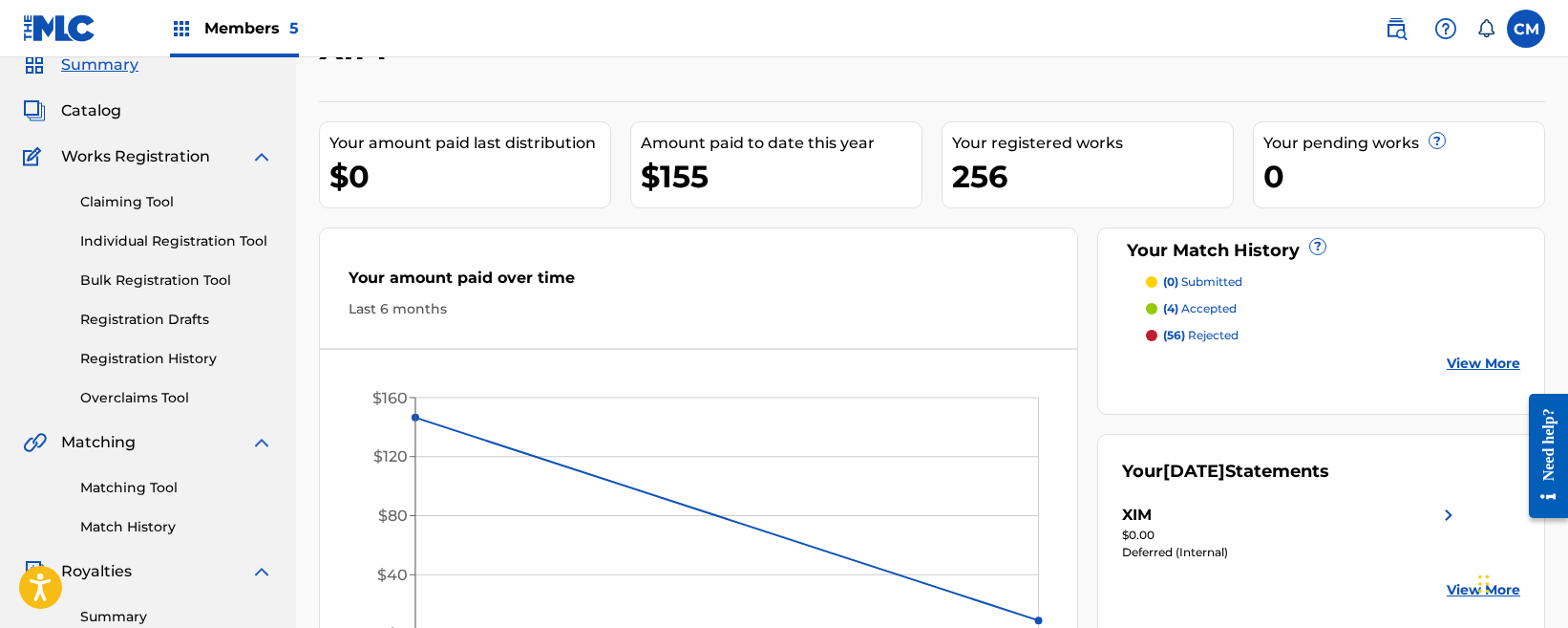
click at [135, 211] on link "Claiming Tool" at bounding box center [177, 202] width 193 height 20
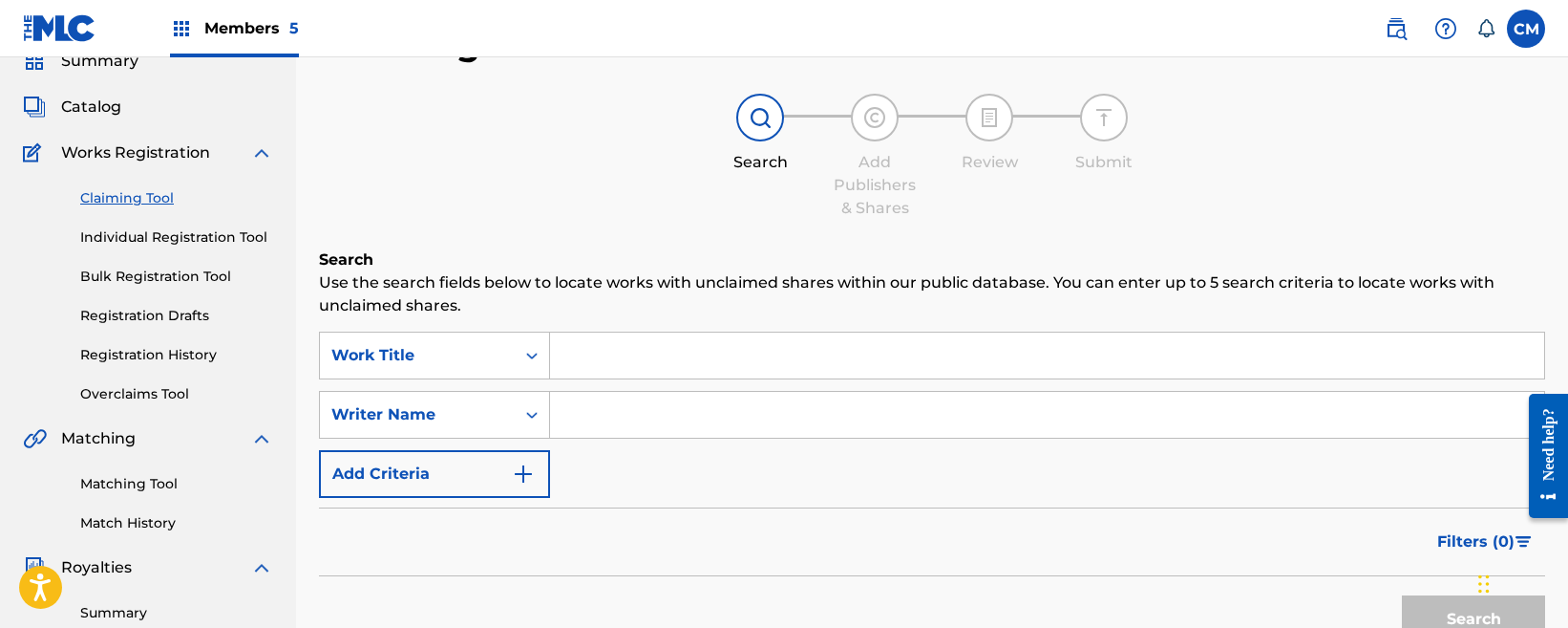
scroll to position [191, 0]
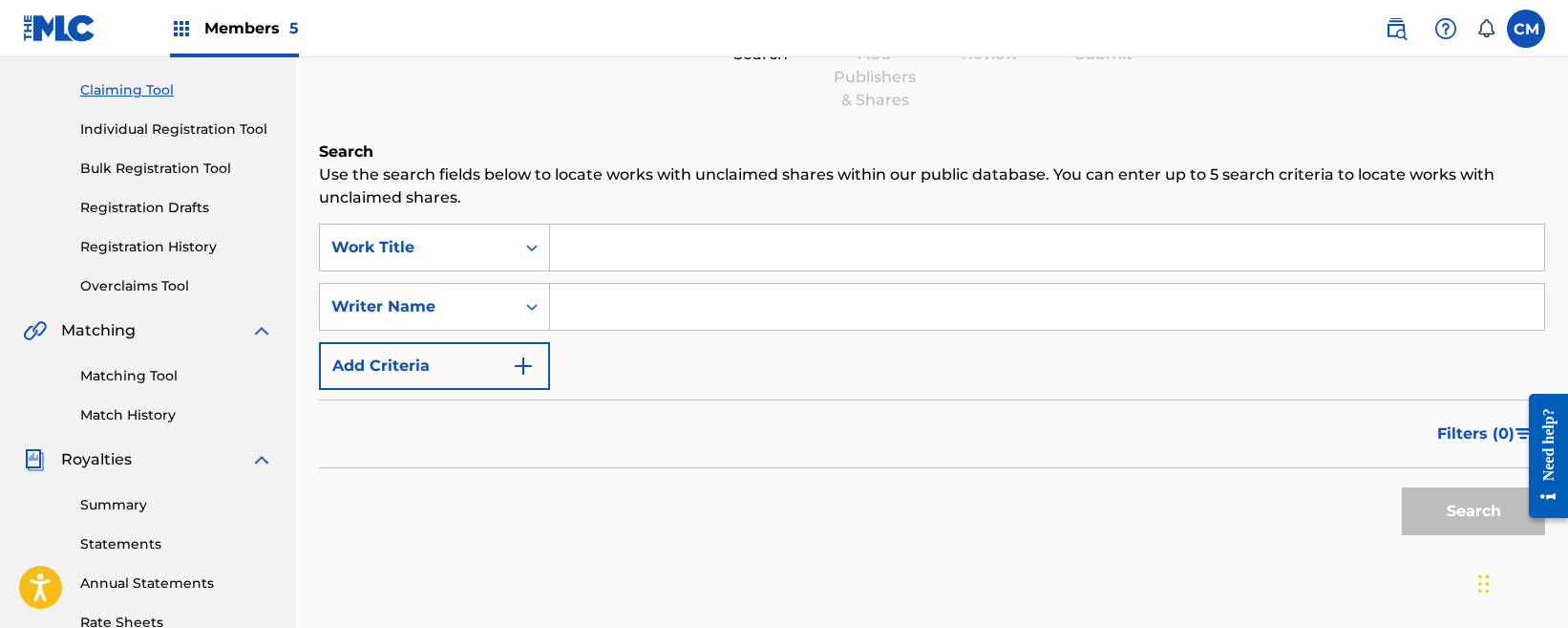
click at [105, 508] on link "Summary" at bounding box center [177, 504] width 193 height 20
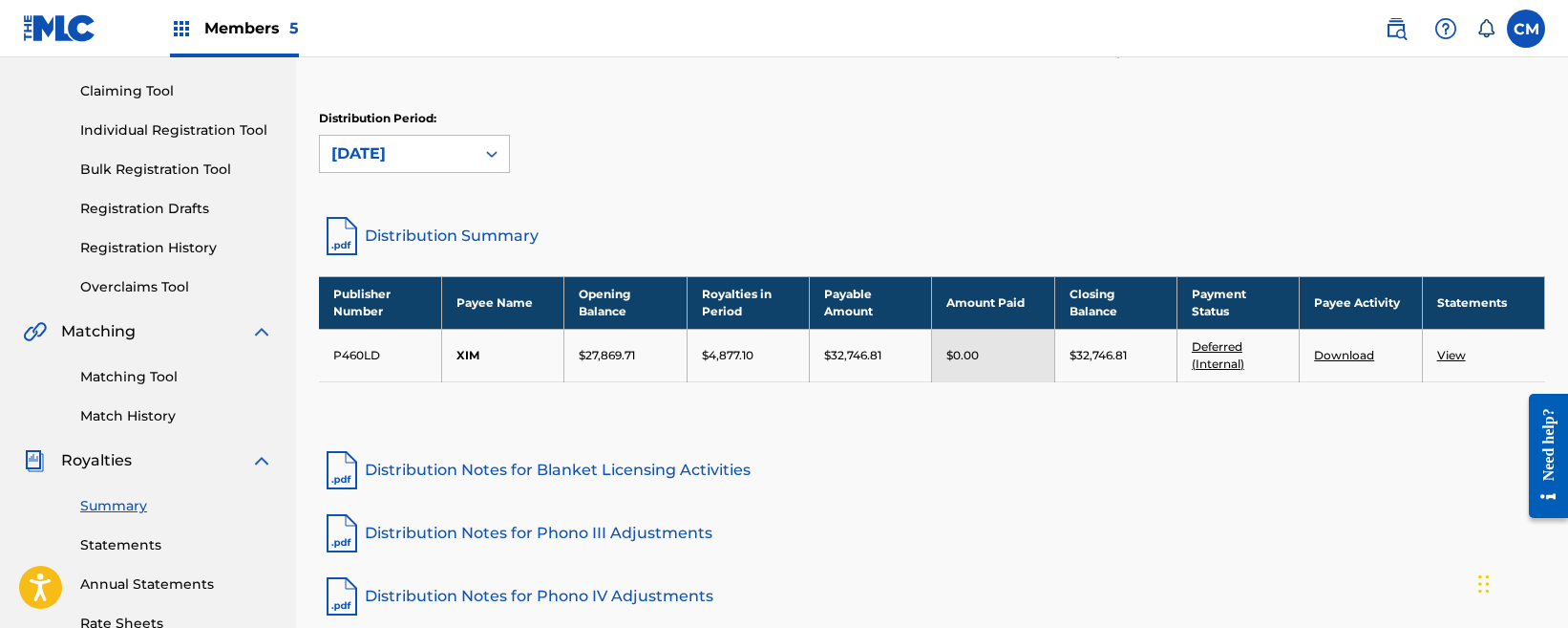
scroll to position [191, 0]
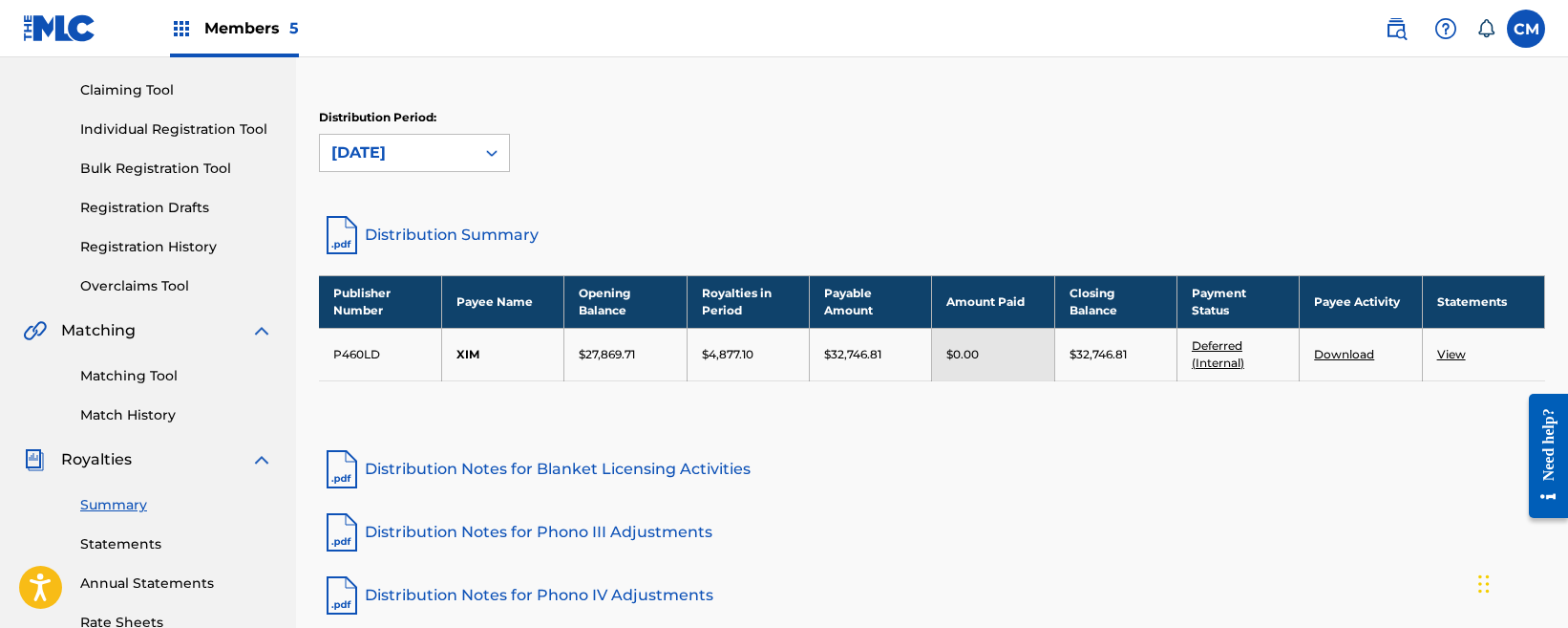
click at [398, 232] on link "Distribution Summary" at bounding box center [932, 235] width 1226 height 45
